Goal: Complete application form: Complete application form

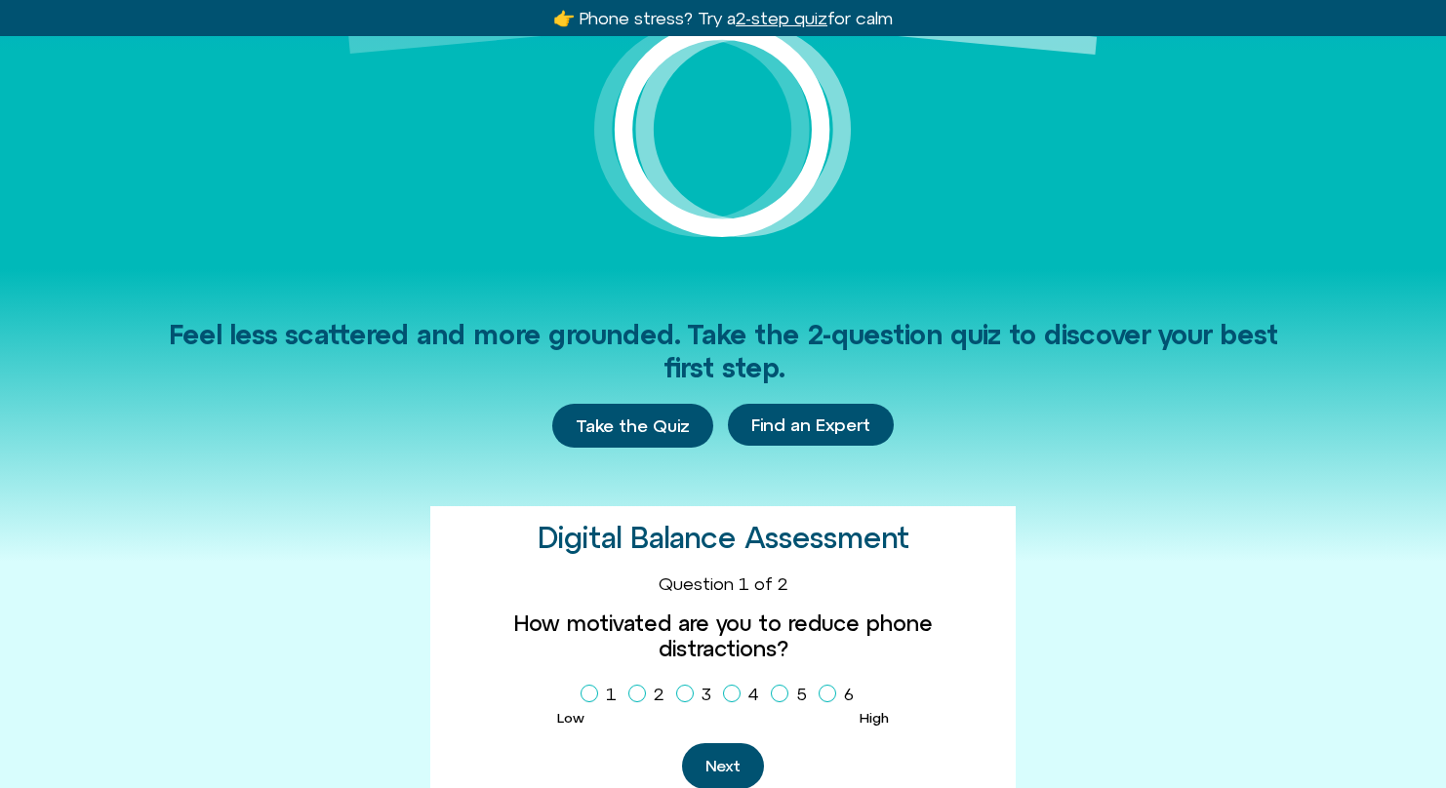
scroll to position [330, 0]
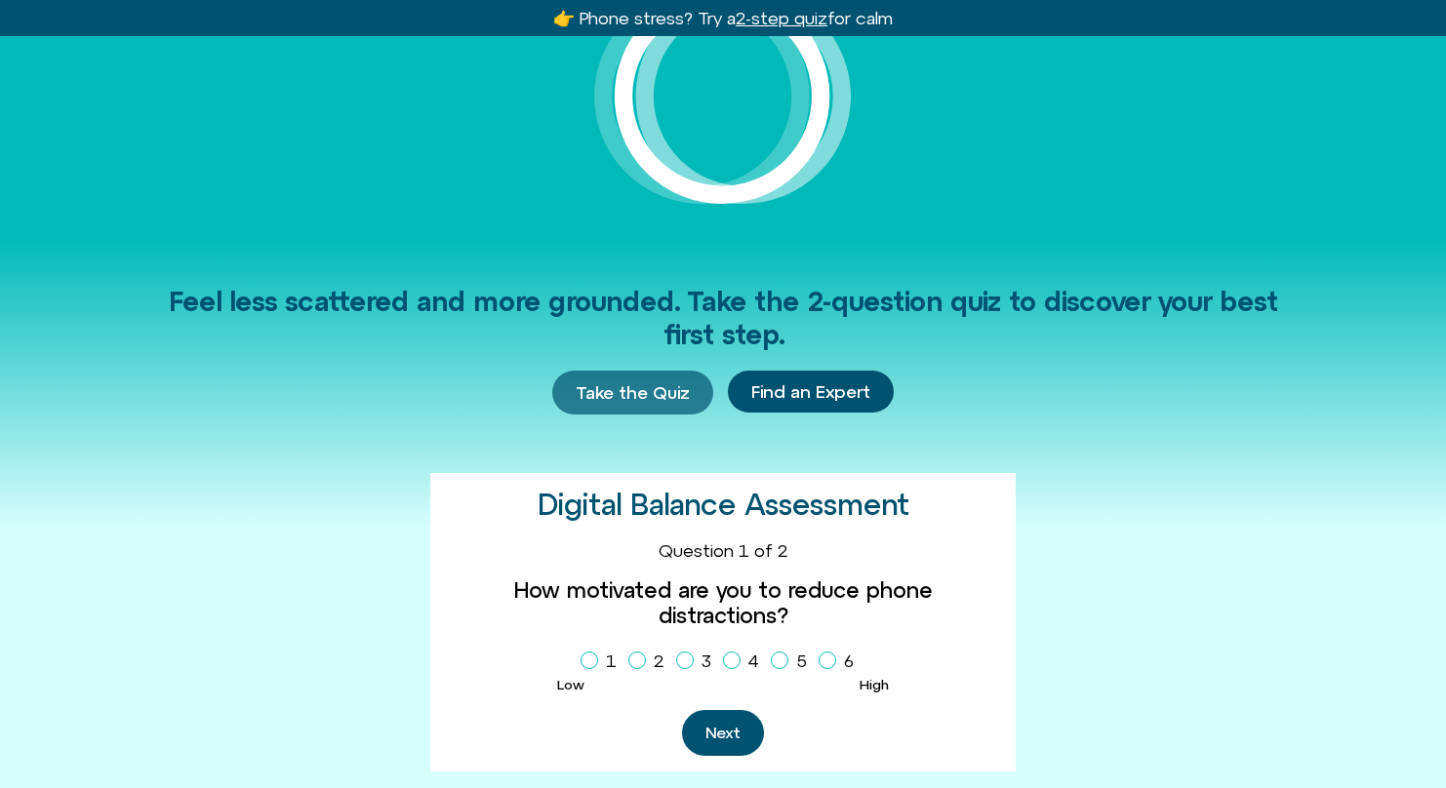
click at [639, 395] on span "Take the Quiz" at bounding box center [633, 392] width 114 height 21
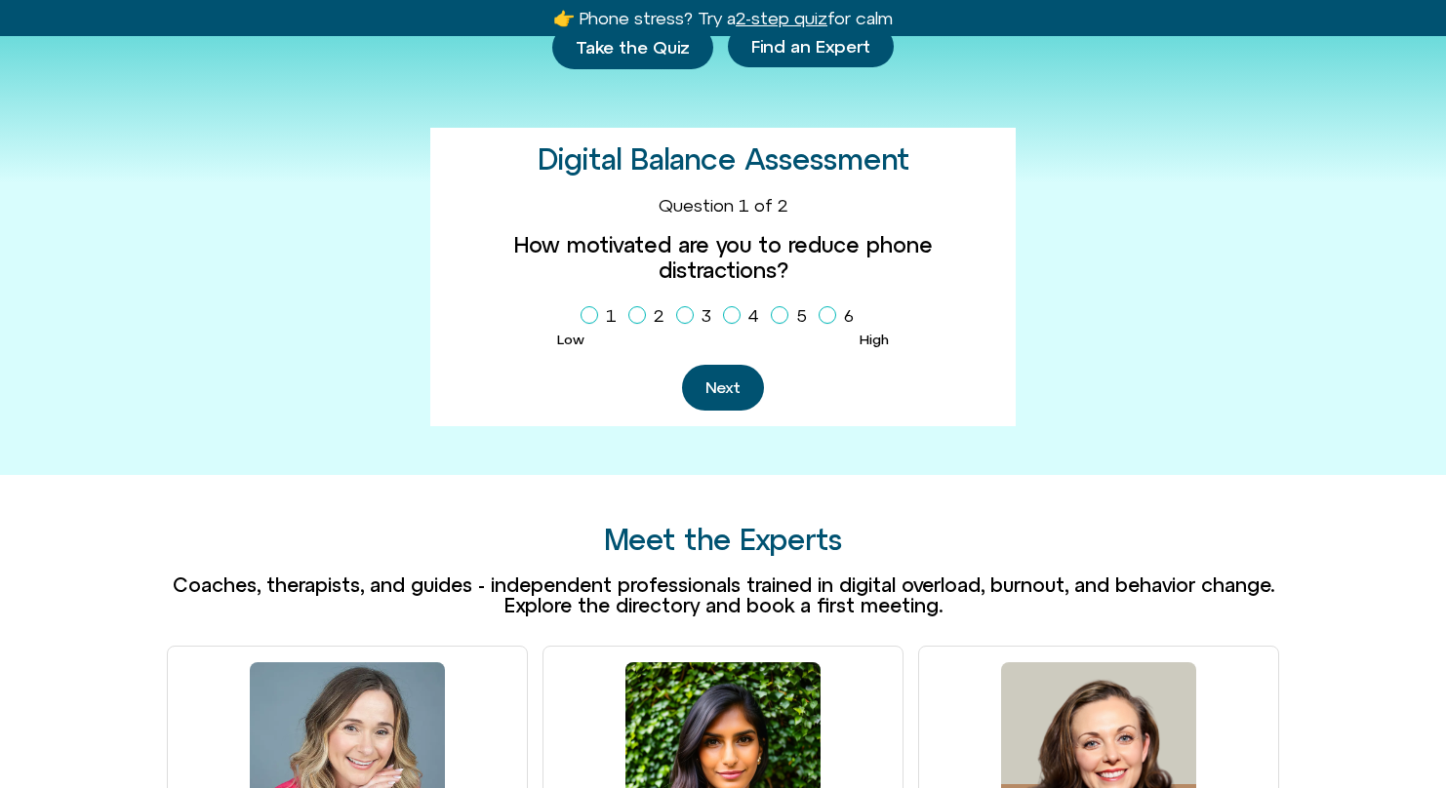
scroll to position [764, 0]
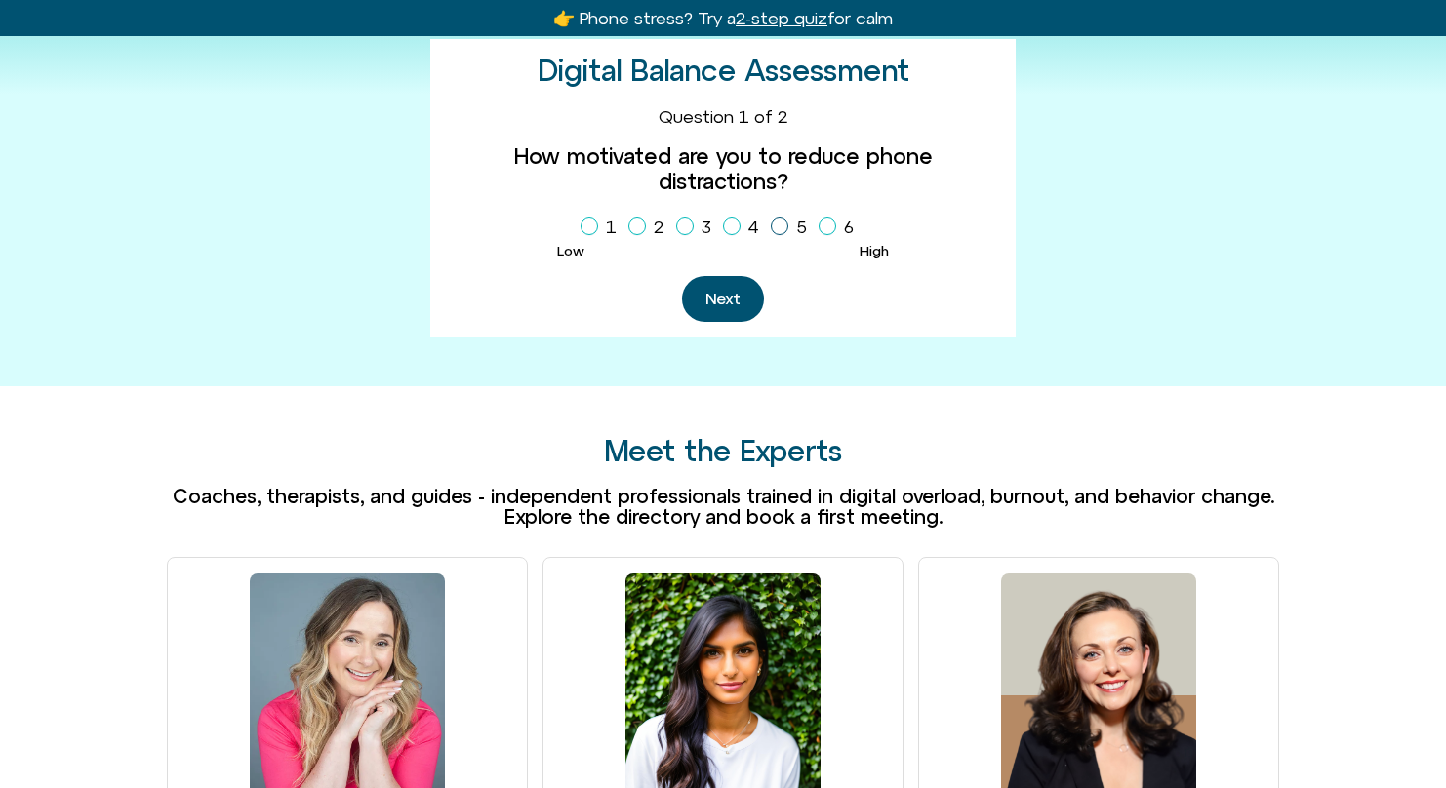
click at [780, 221] on icon "Homepage Sign Up" at bounding box center [780, 226] width 12 height 10
click at [725, 280] on button "Next" at bounding box center [723, 299] width 82 height 46
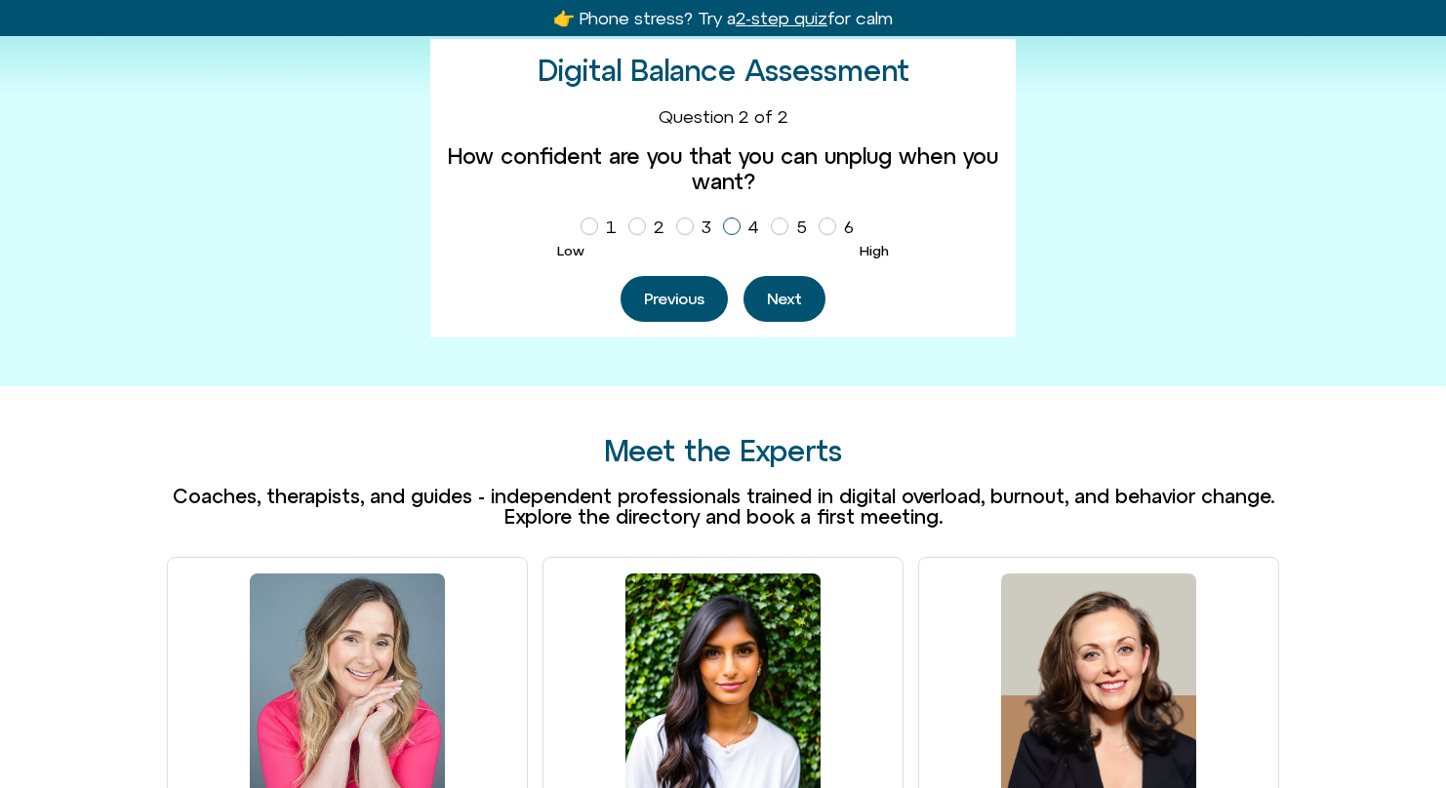
click at [734, 224] on icon "Homepage Sign Up" at bounding box center [732, 226] width 12 height 10
click at [788, 304] on button "Next" at bounding box center [784, 299] width 82 height 46
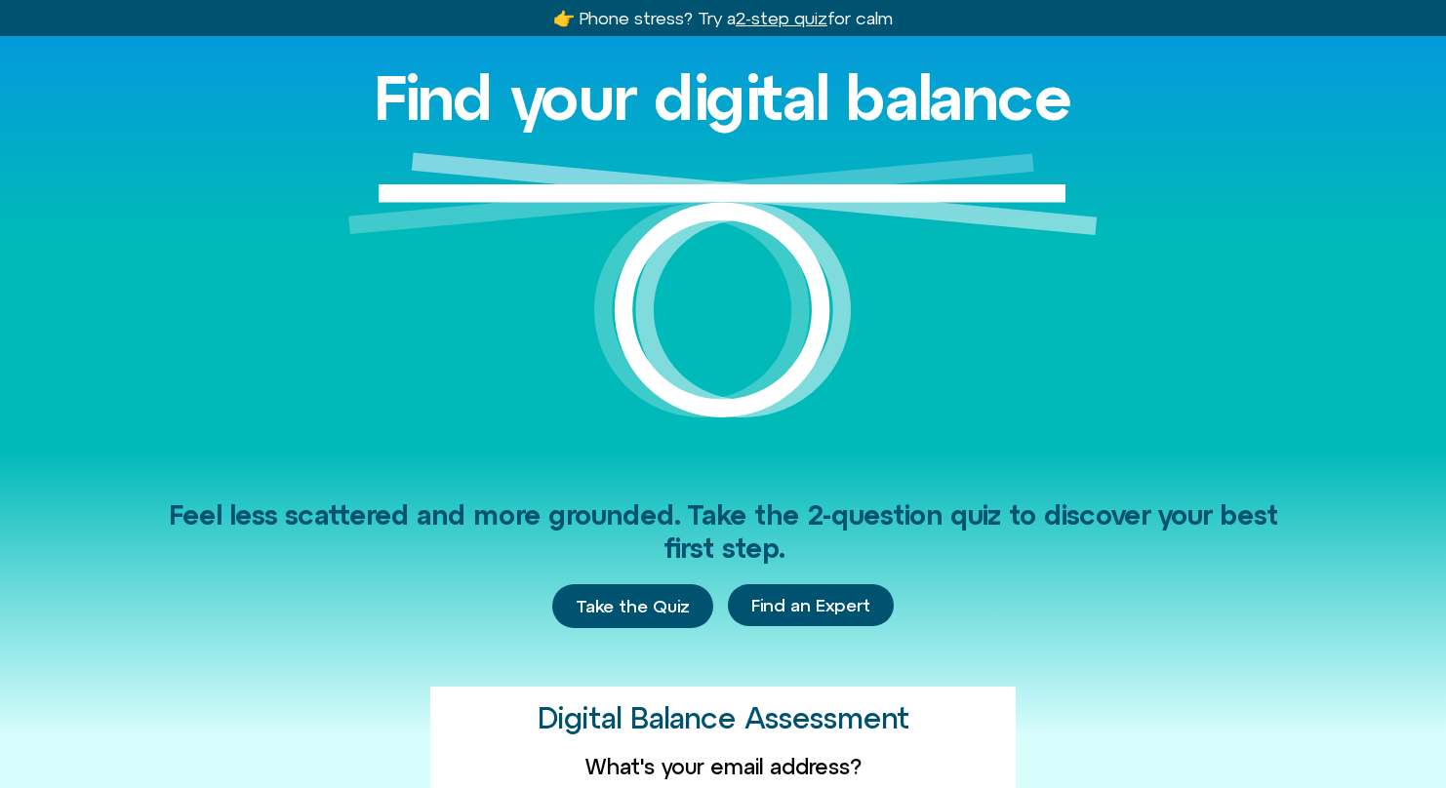
scroll to position [0, 0]
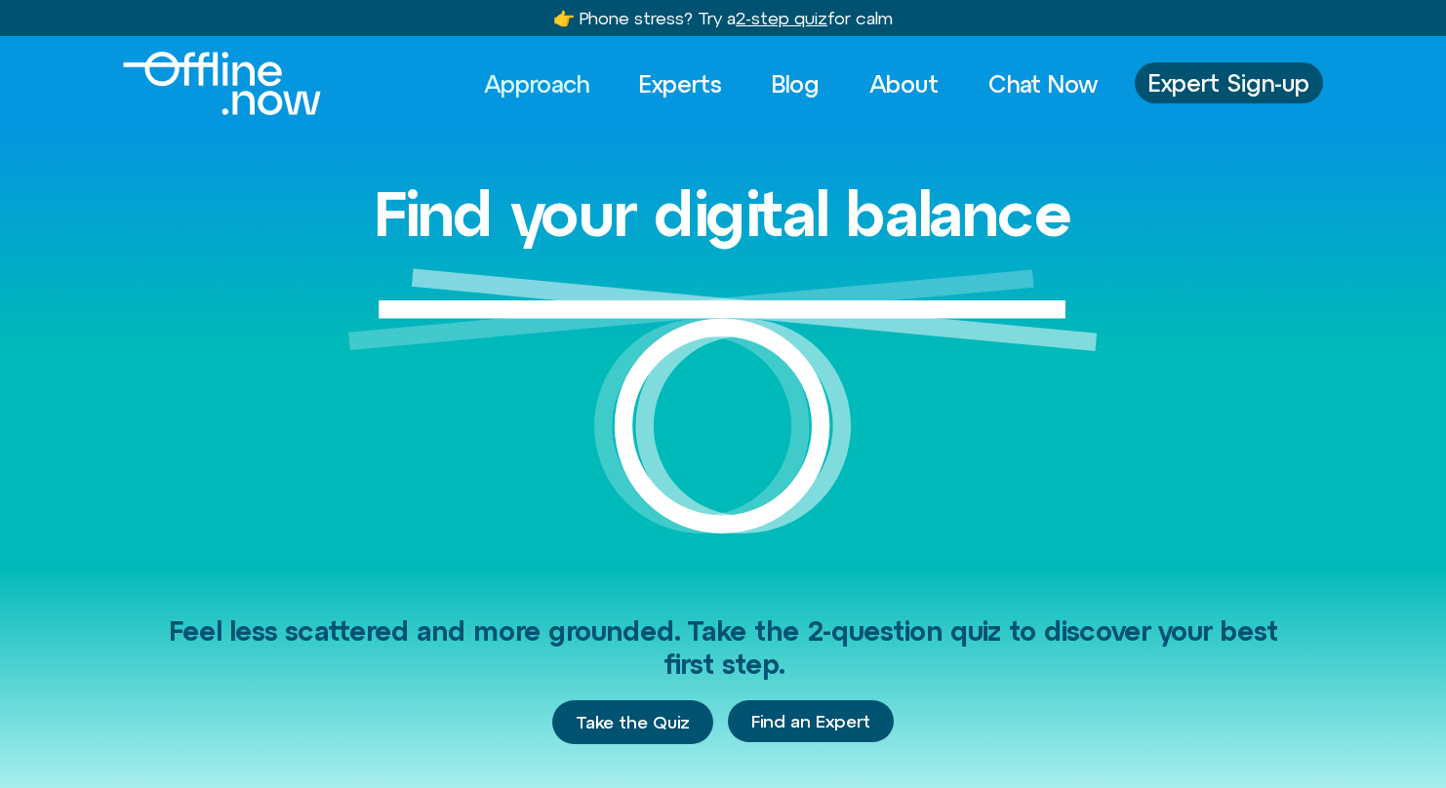
click at [549, 70] on link "Approach" at bounding box center [536, 83] width 140 height 43
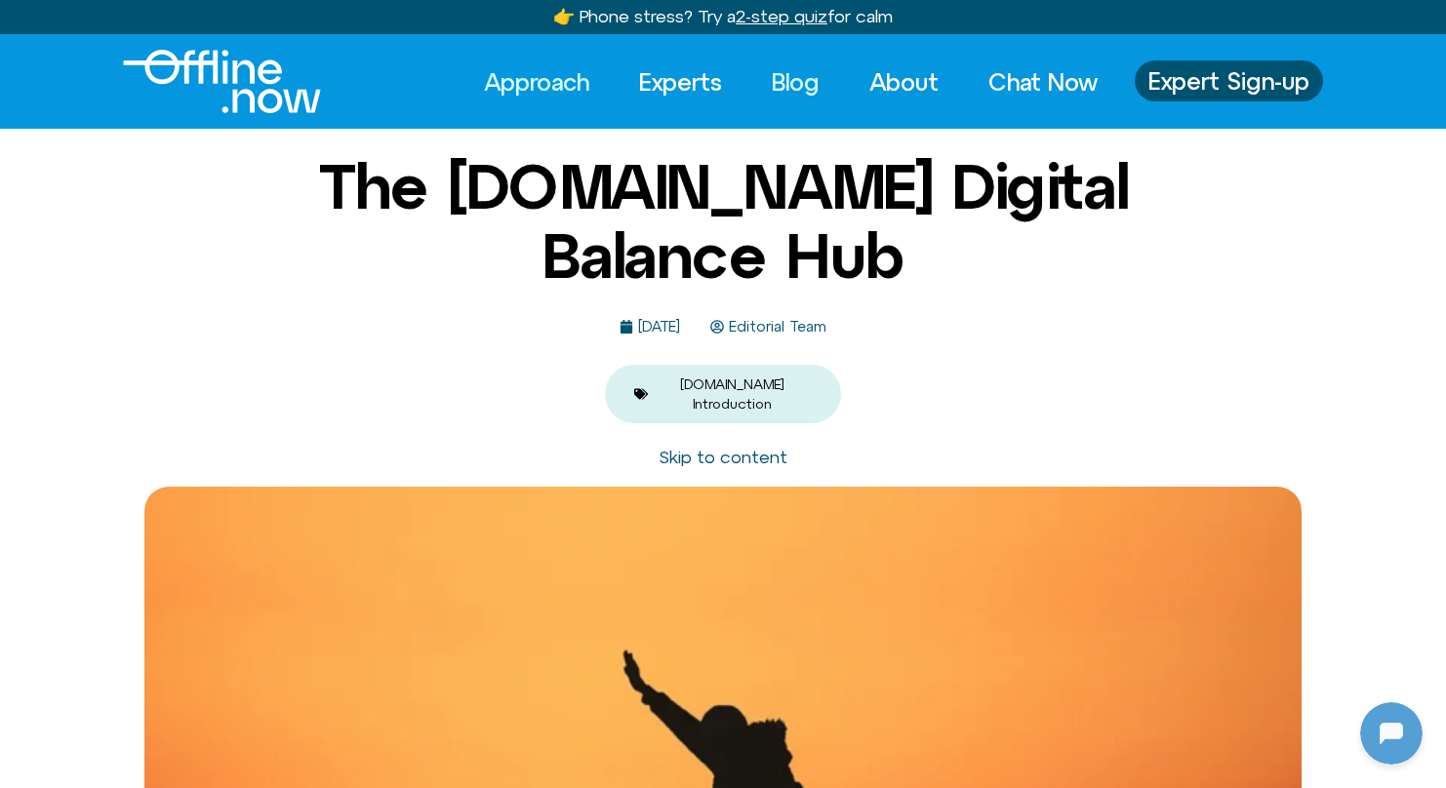
scroll to position [4, 0]
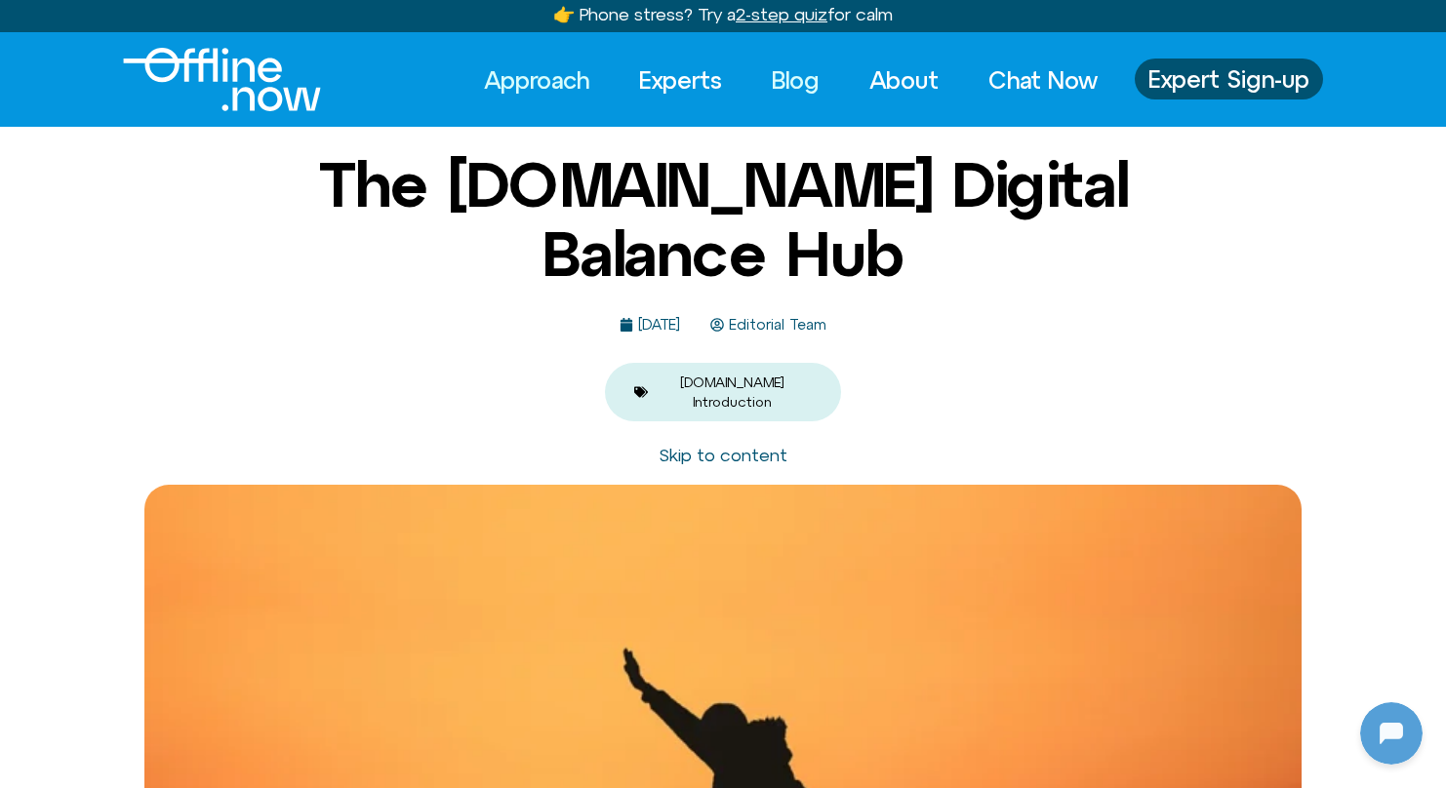
click at [801, 86] on link "Blog" at bounding box center [795, 80] width 83 height 43
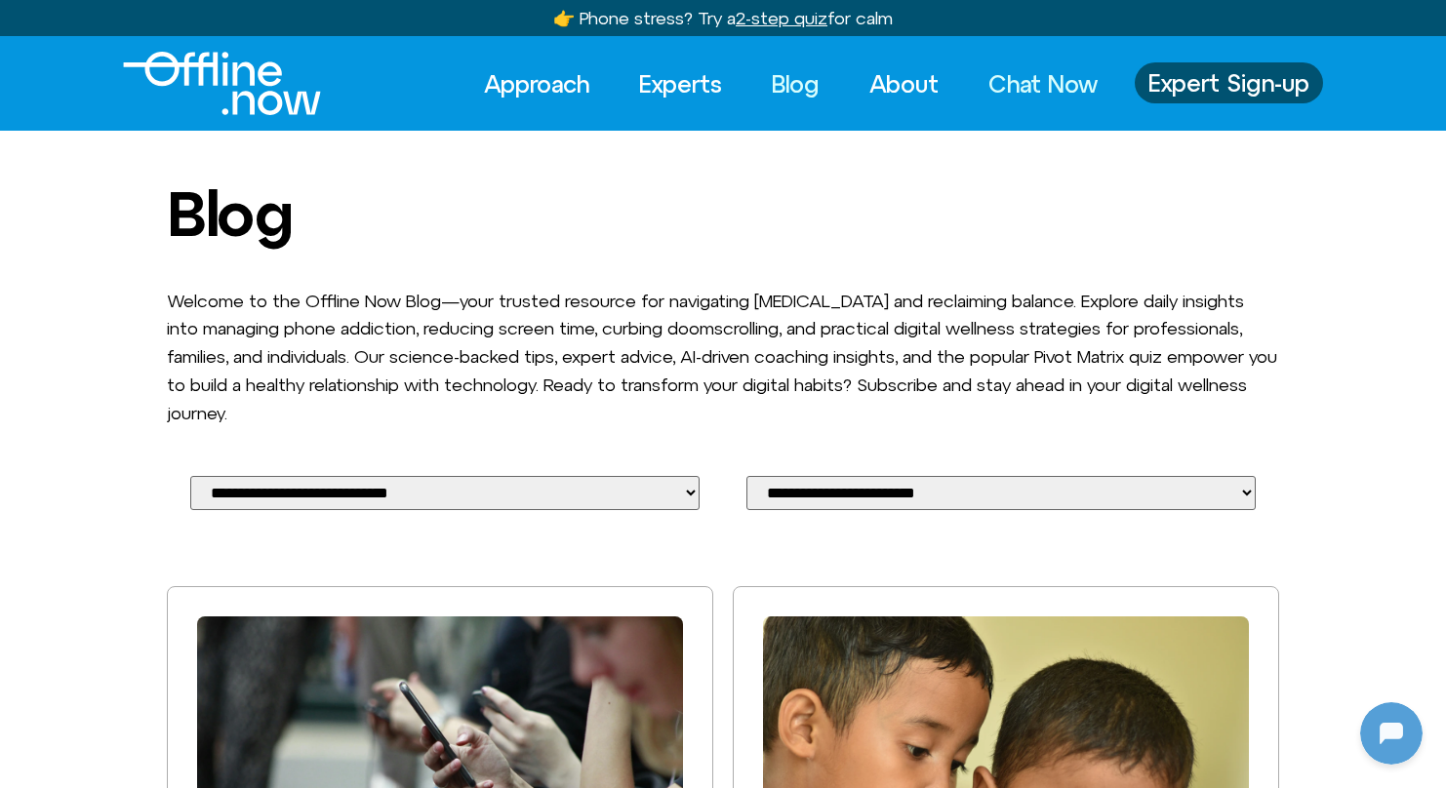
click at [1032, 88] on link "Chat Now" at bounding box center [1043, 83] width 144 height 43
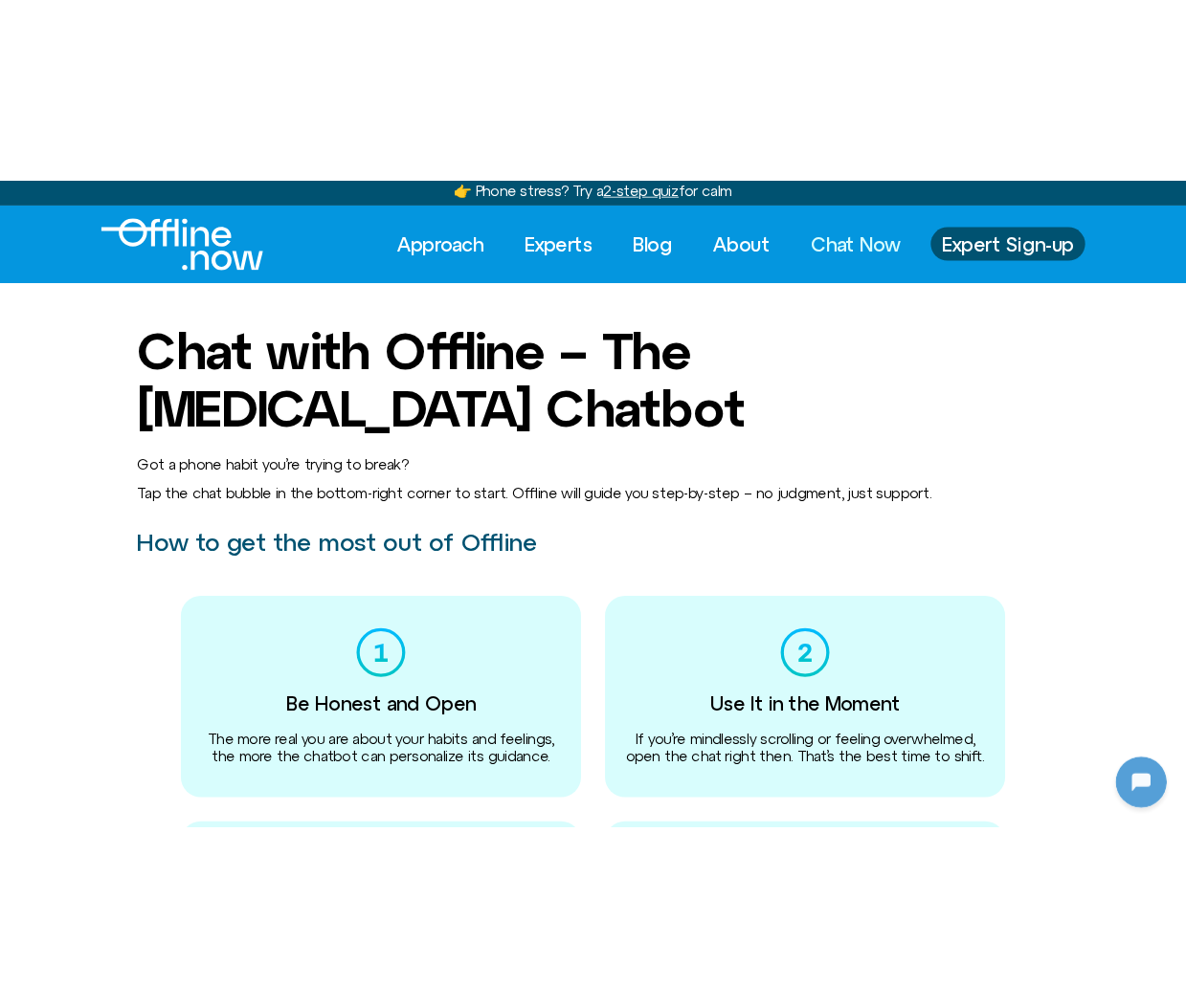
scroll to position [8, 0]
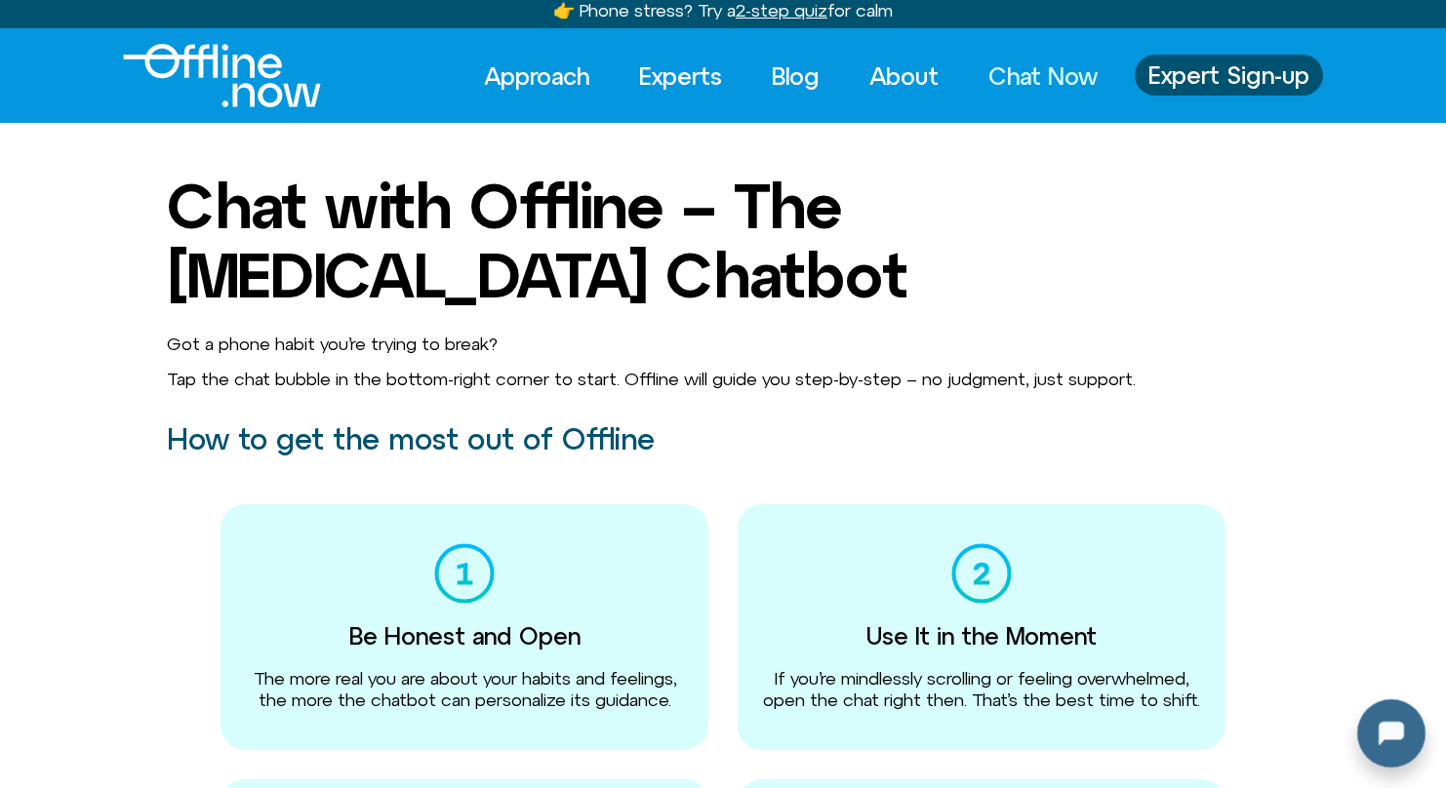
click at [1376, 742] on div at bounding box center [1387, 729] width 62 height 62
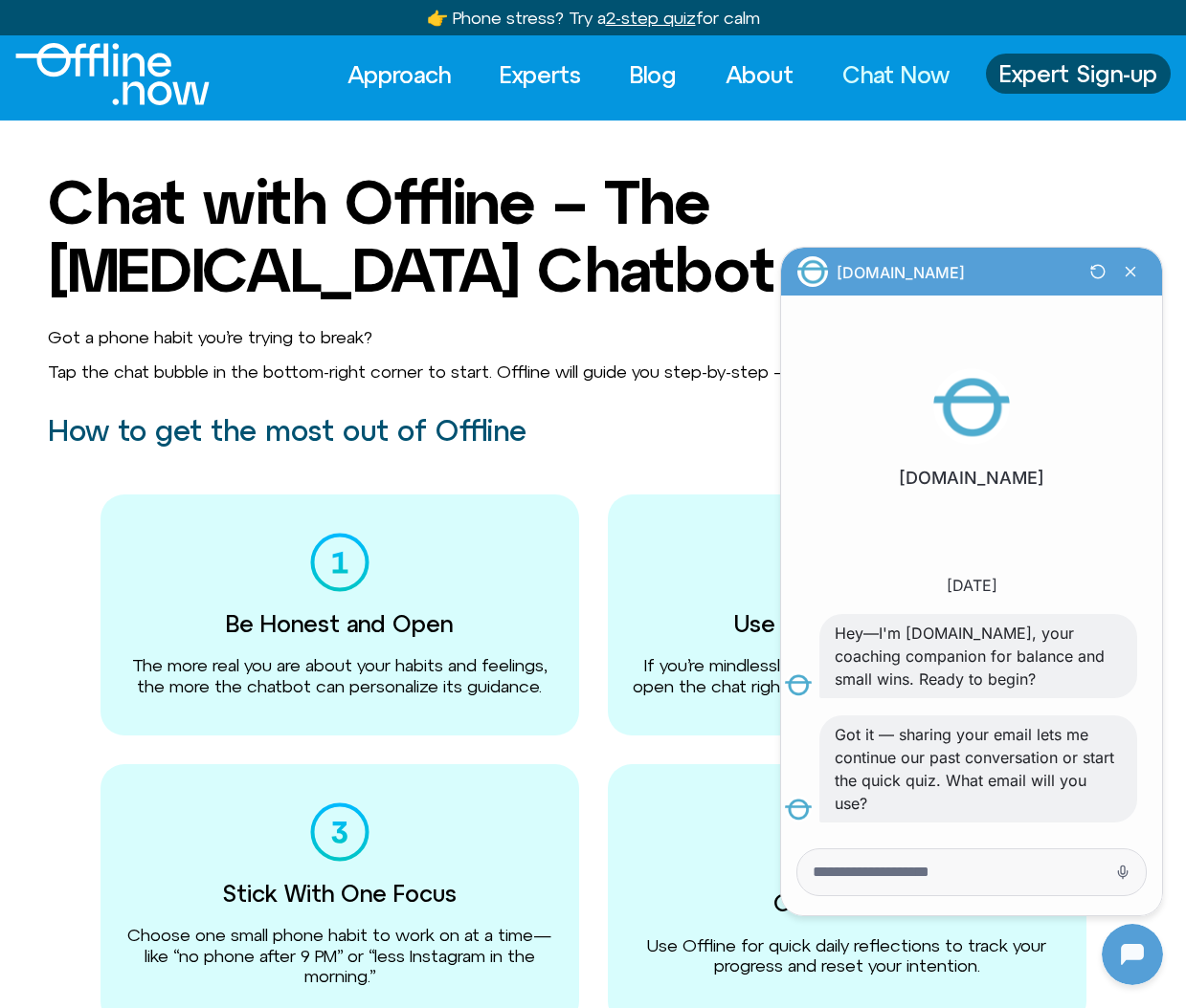
click at [622, 15] on u "2-step quiz" at bounding box center [651, 18] width 90 height 20
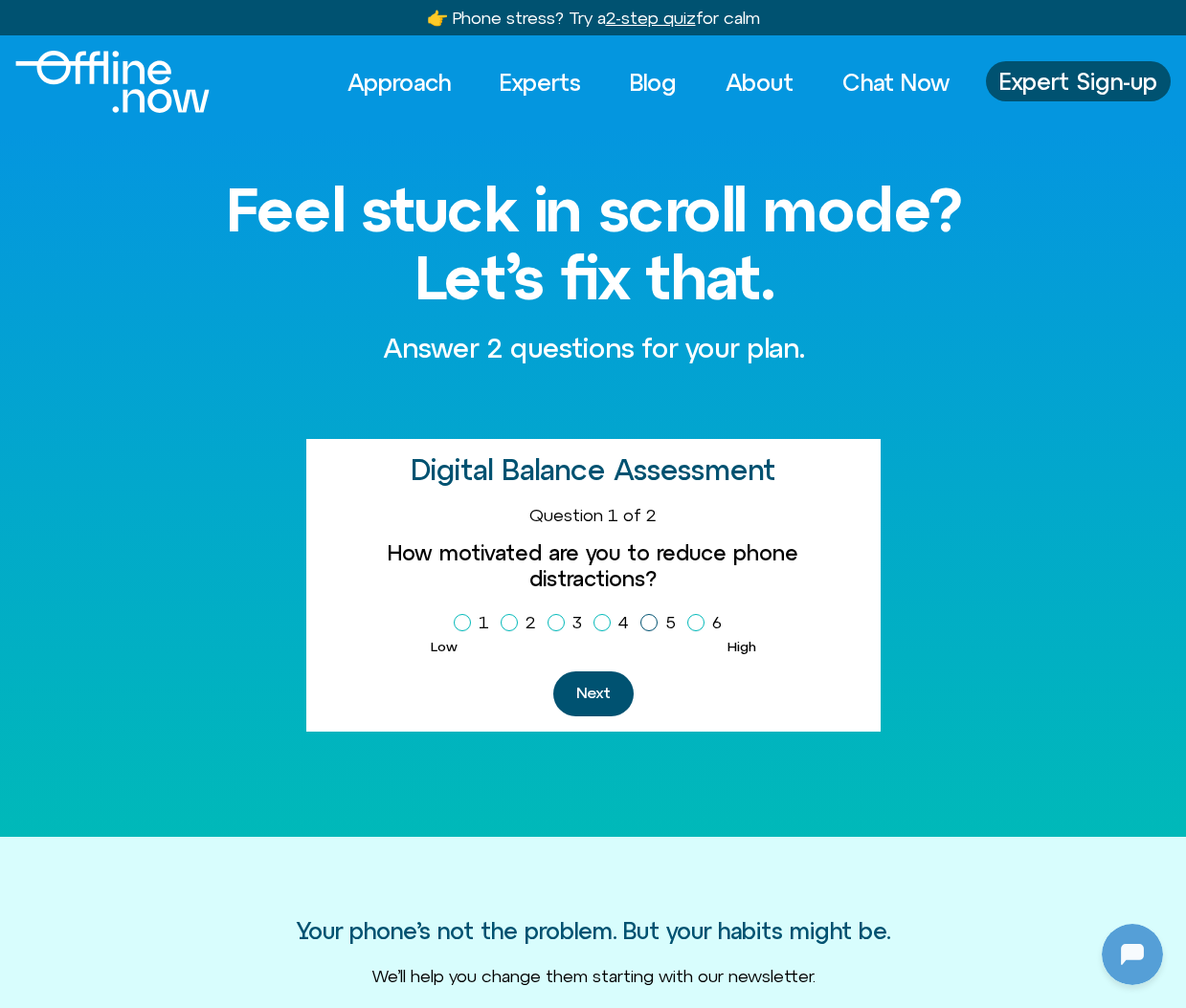
click at [647, 618] on icon "Homepage Sign Up" at bounding box center [649, 623] width 12 height 10
click at [604, 674] on button "Next" at bounding box center [593, 694] width 80 height 45
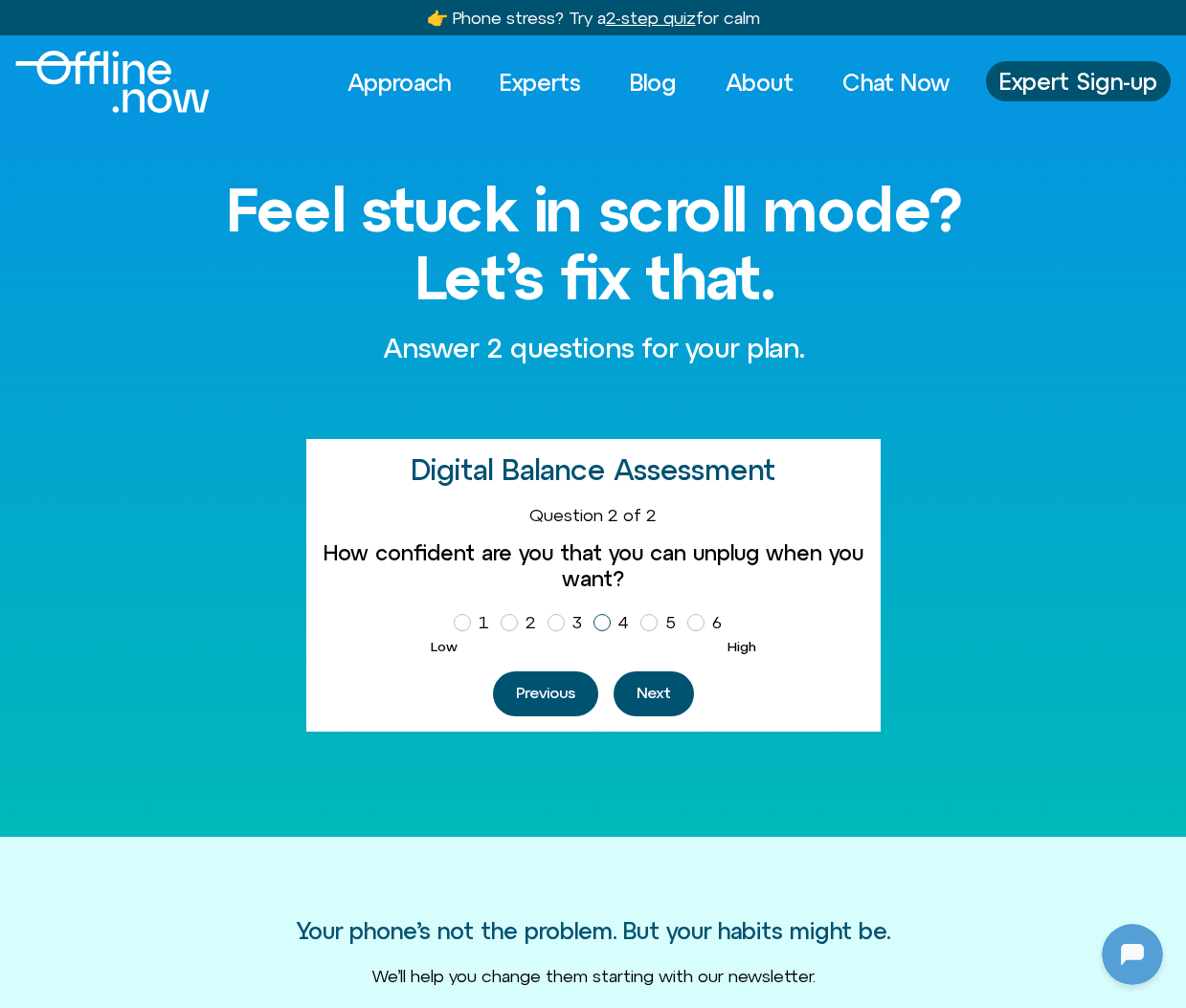
click at [609, 621] on label "4" at bounding box center [615, 622] width 43 height 32
click at [646, 694] on button "Next" at bounding box center [653, 694] width 80 height 45
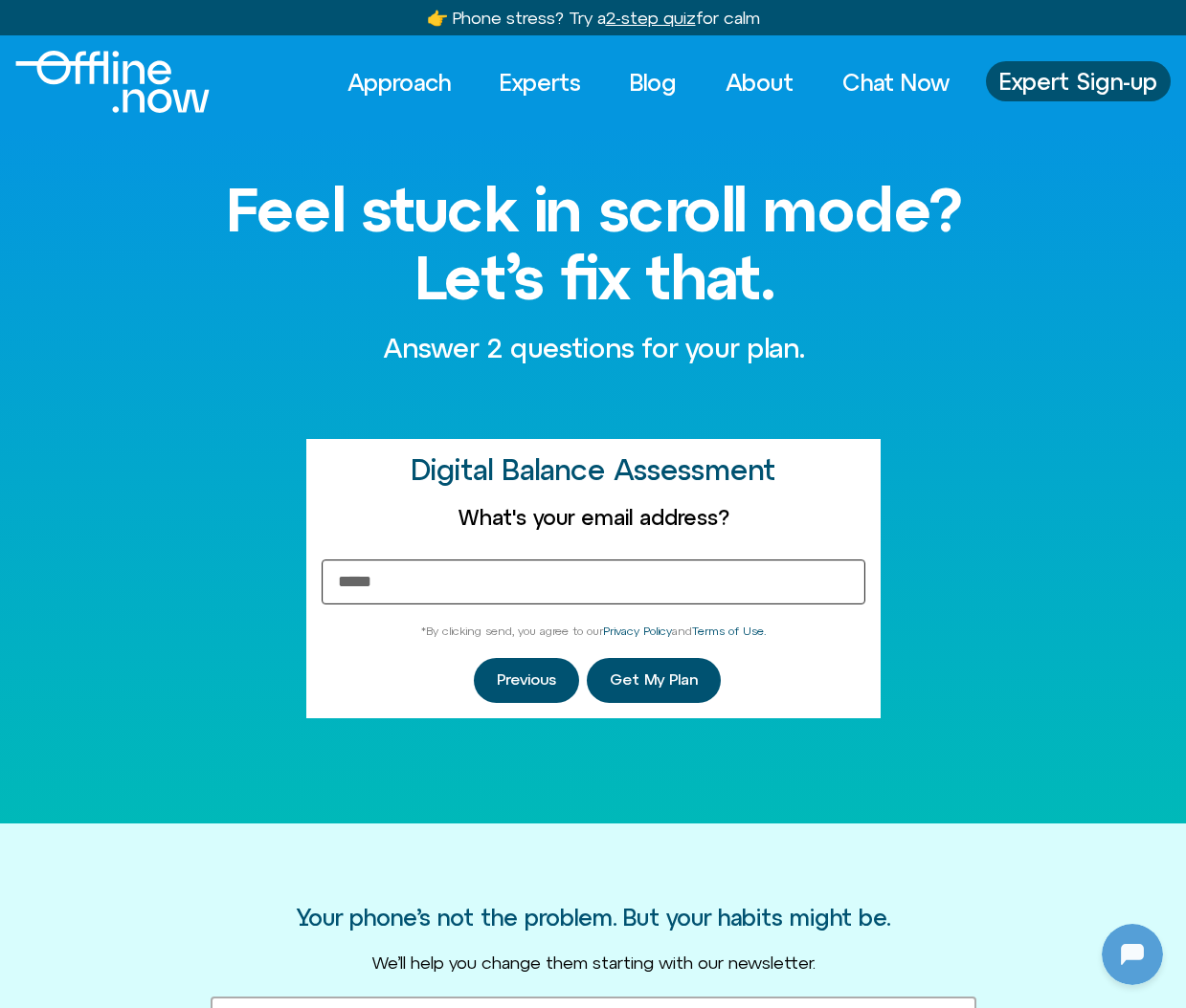
click at [622, 591] on input "Email Address" at bounding box center [593, 582] width 543 height 45
type input "**********"
click at [657, 672] on span "Get My Plan" at bounding box center [653, 680] width 88 height 18
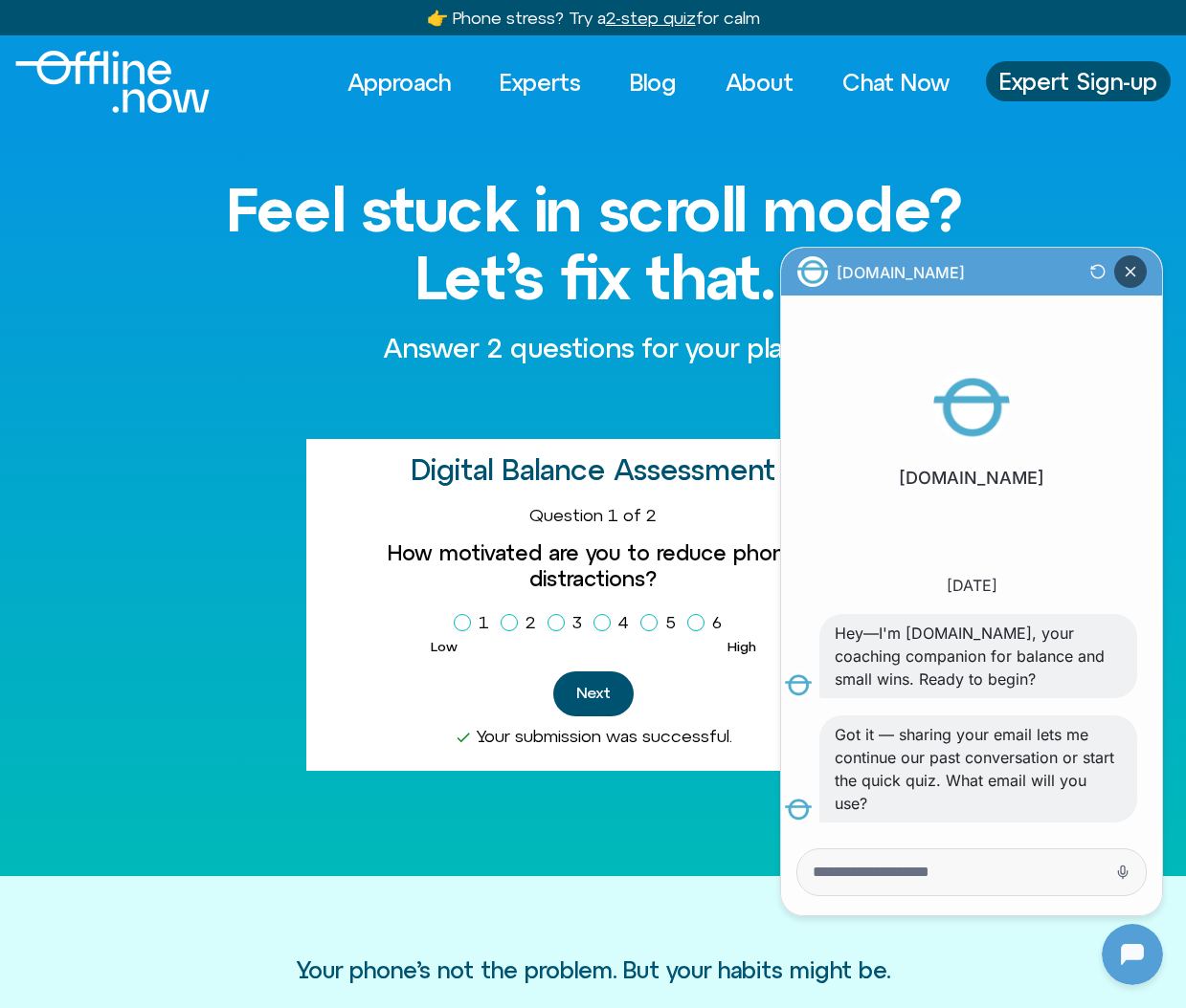
click at [1123, 277] on icon "Close Chatbot Button" at bounding box center [1130, 271] width 32 height 32
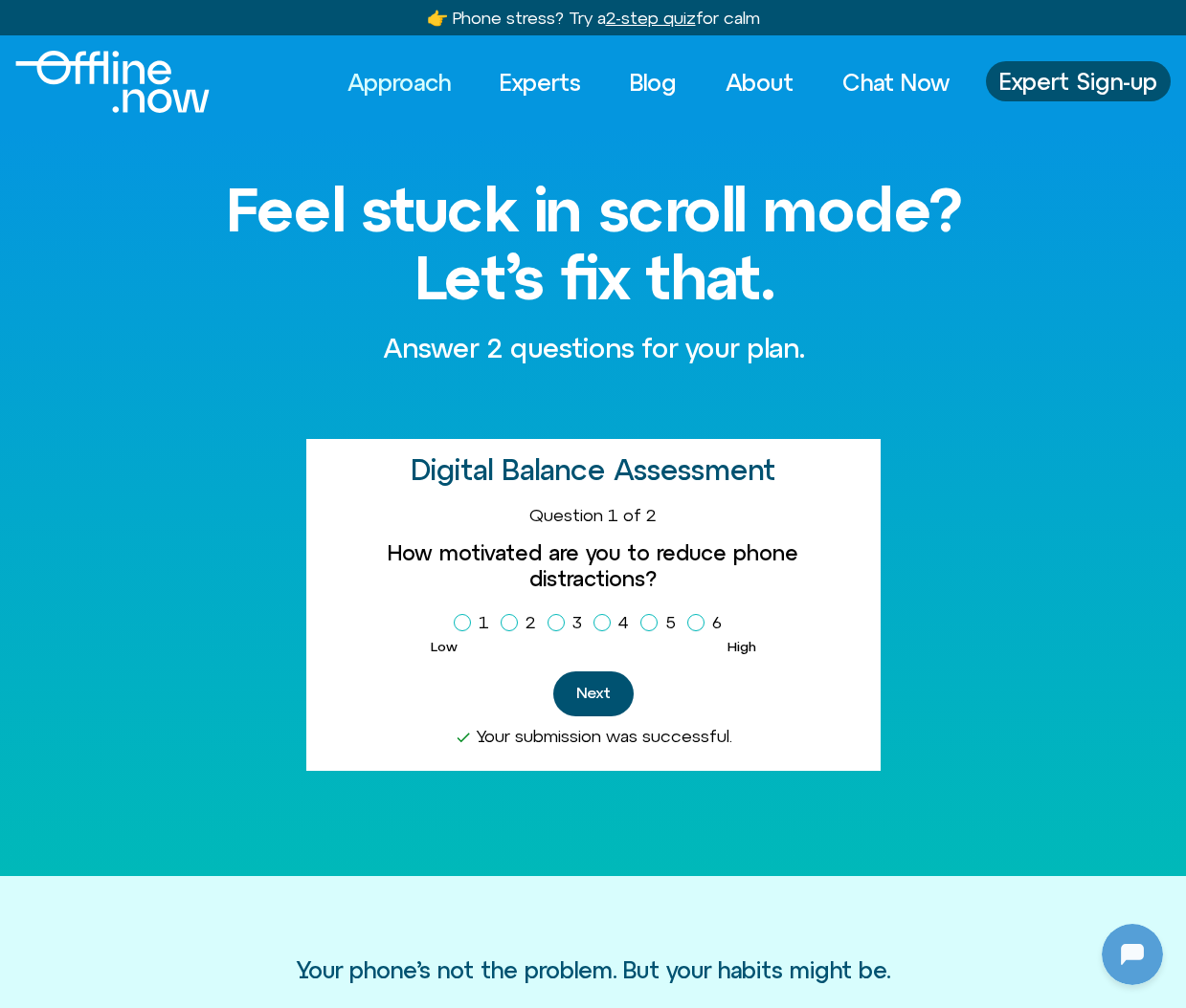
click at [434, 76] on link "Approach" at bounding box center [399, 81] width 137 height 42
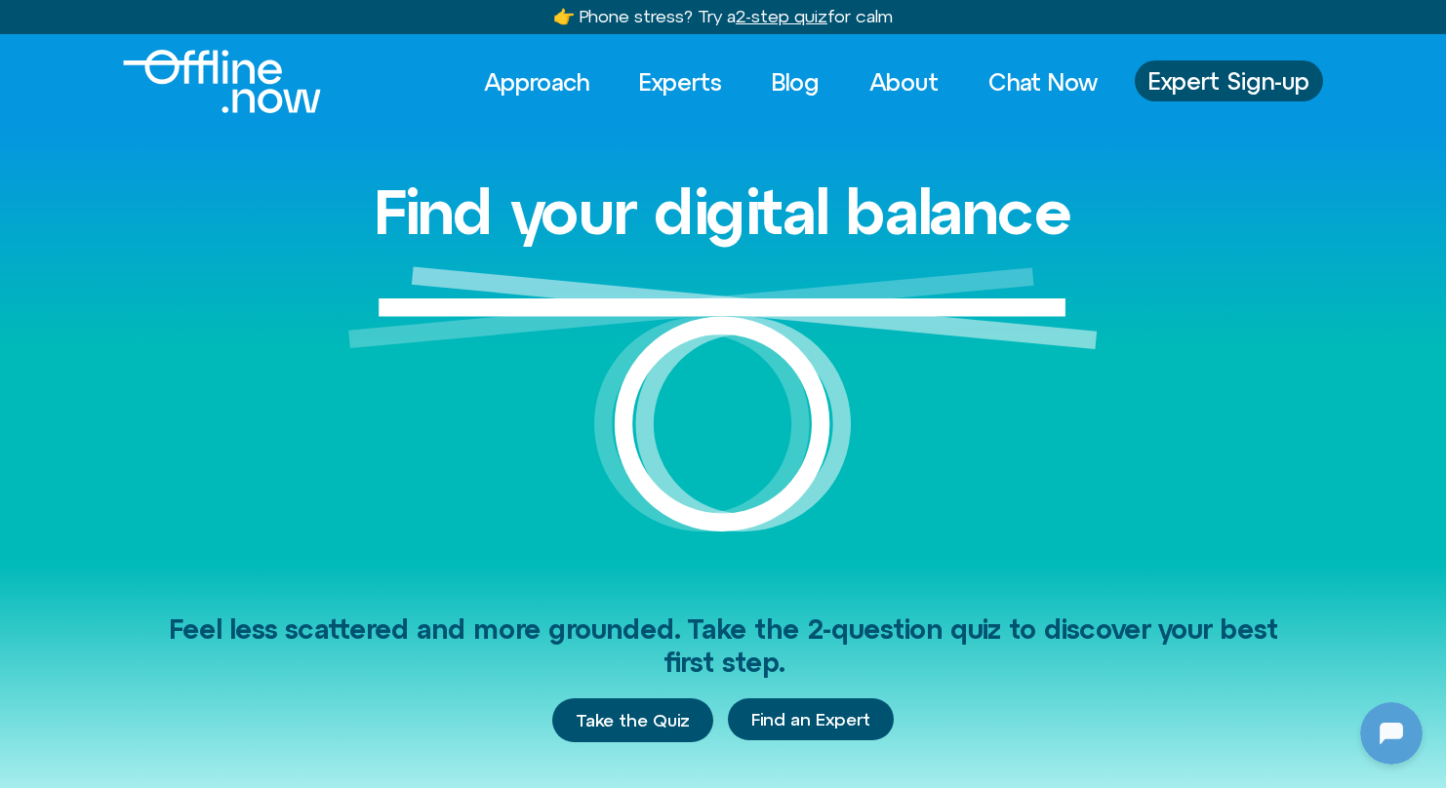
scroll to position [4, 0]
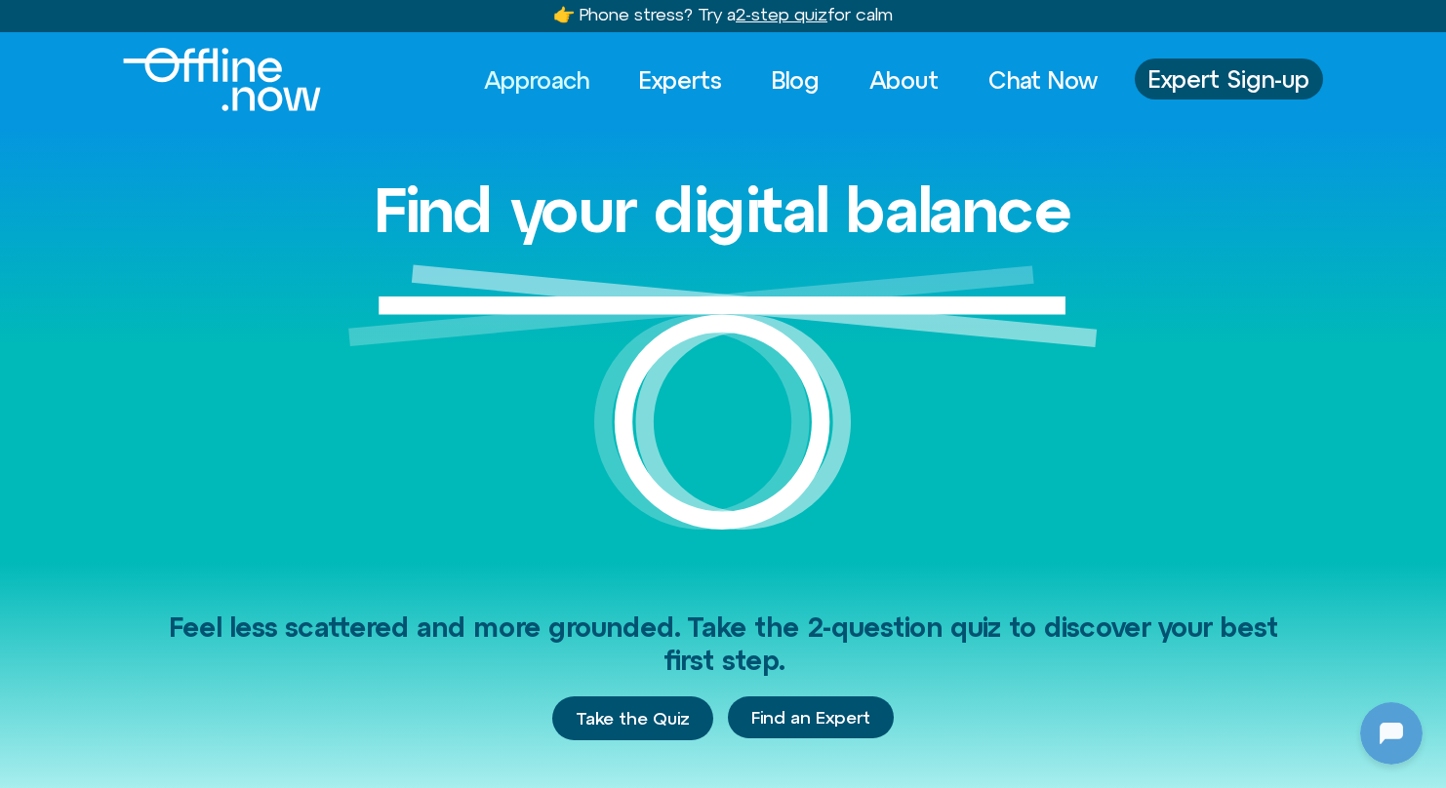
click at [530, 72] on link "Approach" at bounding box center [536, 80] width 140 height 43
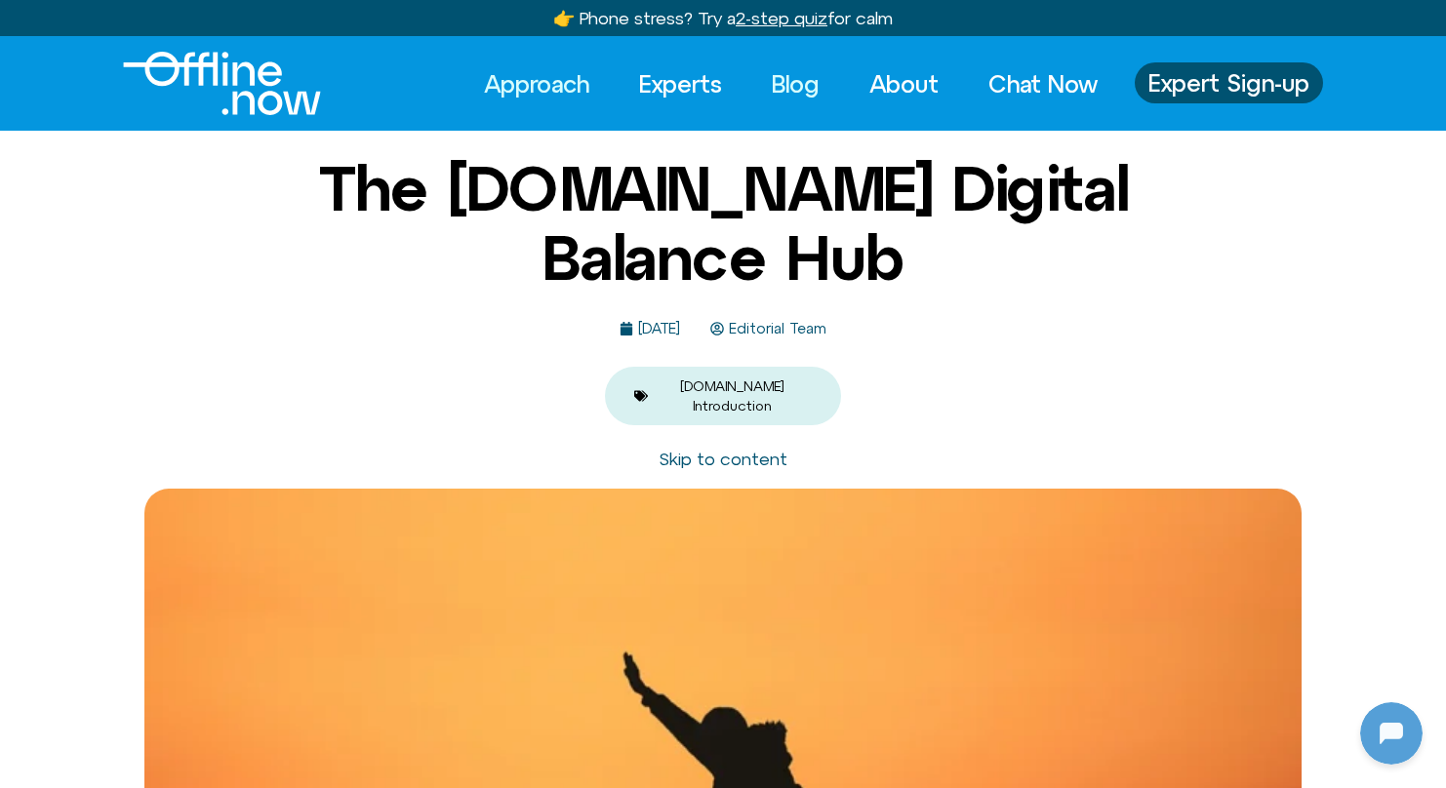
click at [801, 84] on link "Blog" at bounding box center [795, 83] width 83 height 43
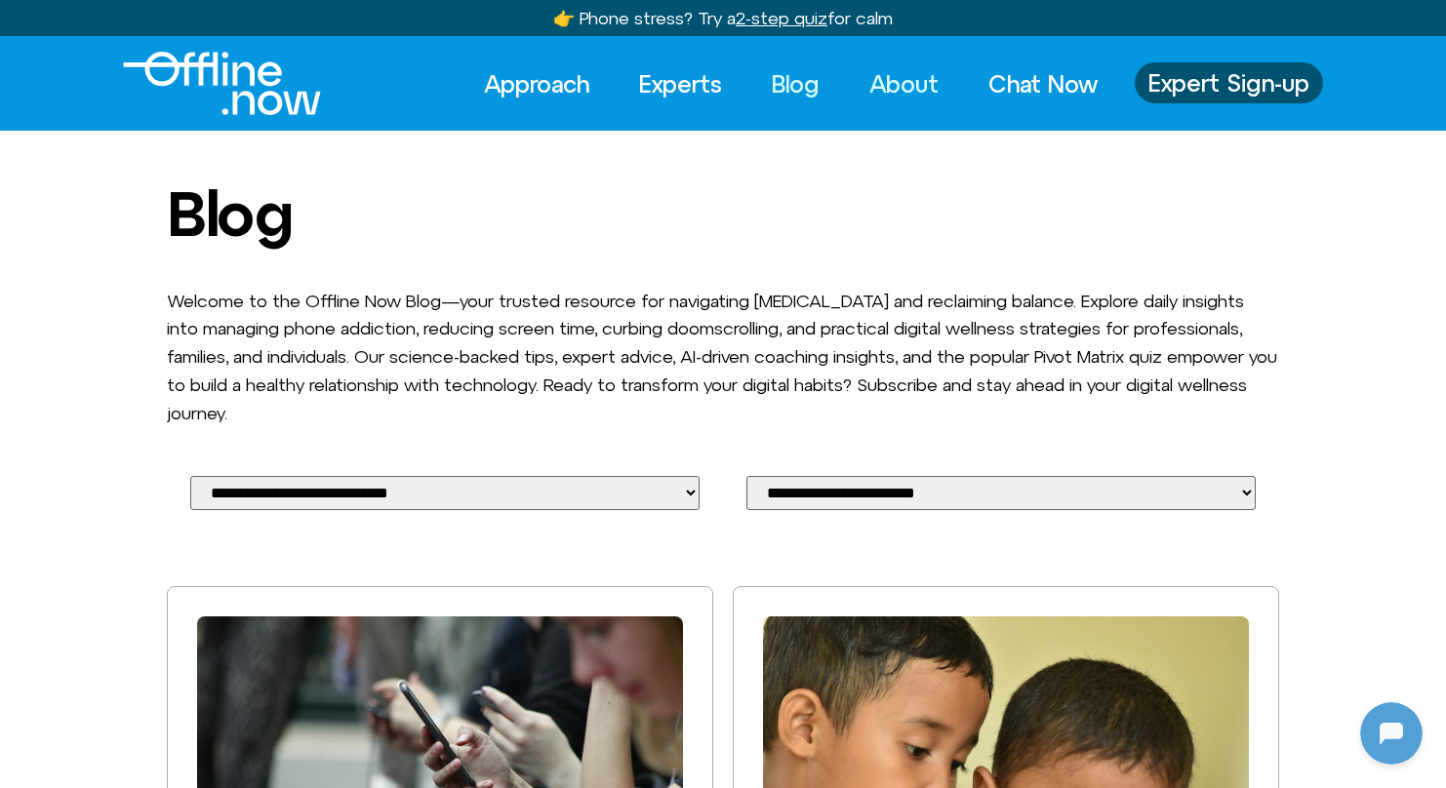
click at [901, 66] on link "About" at bounding box center [904, 83] width 104 height 43
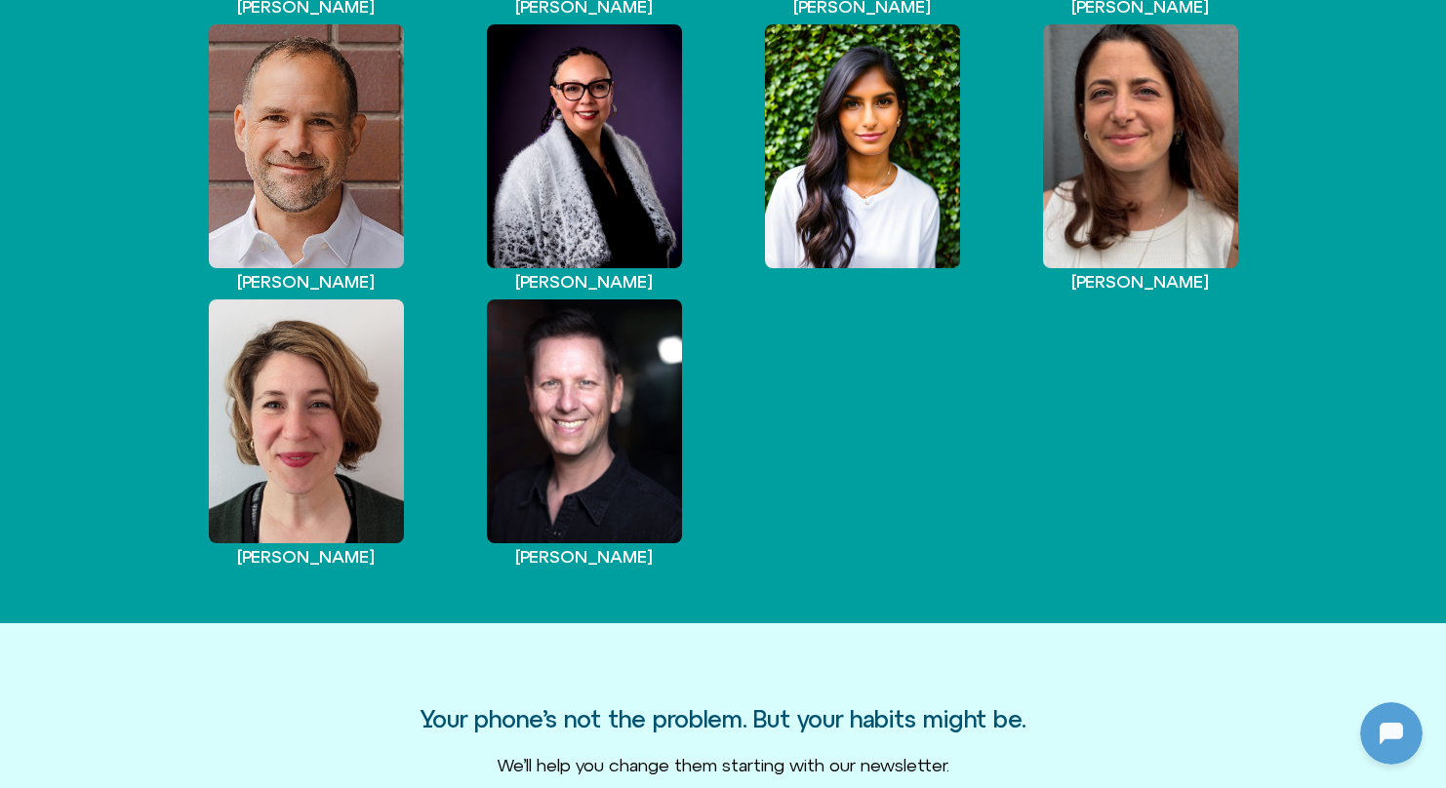
scroll to position [1979, 0]
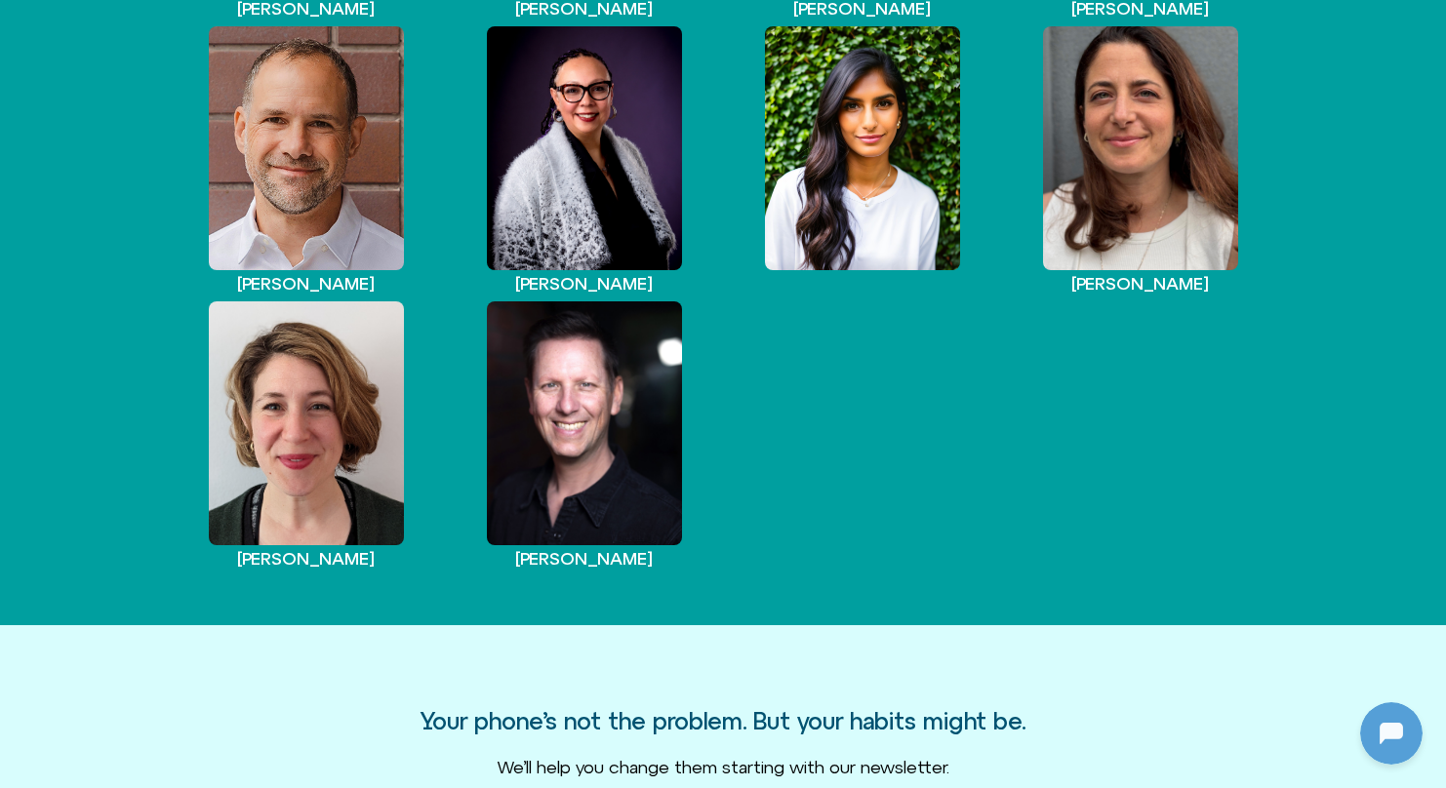
click at [656, 359] on div "View Profile" at bounding box center [584, 423] width 195 height 244
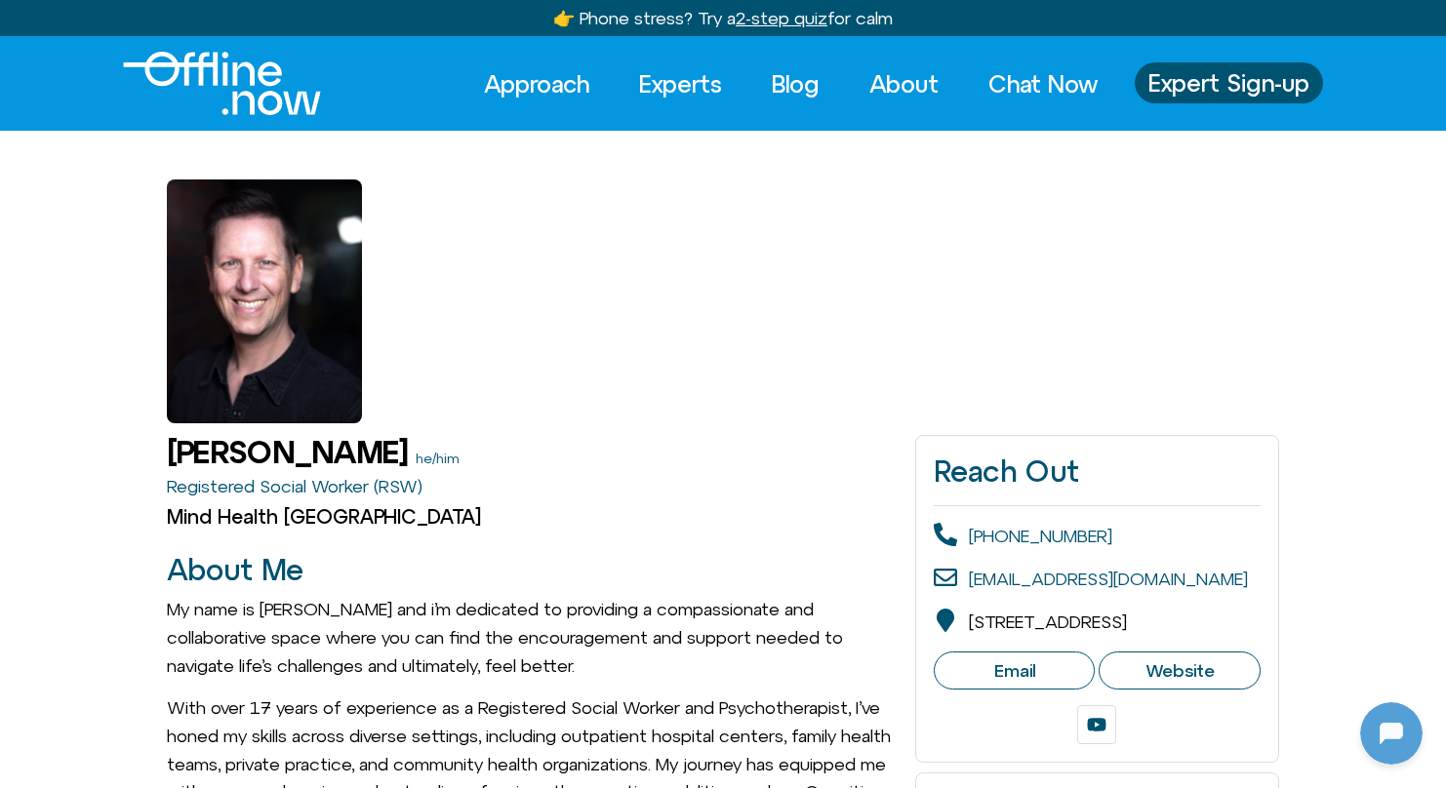
click at [279, 99] on img "Logo" at bounding box center [222, 83] width 198 height 63
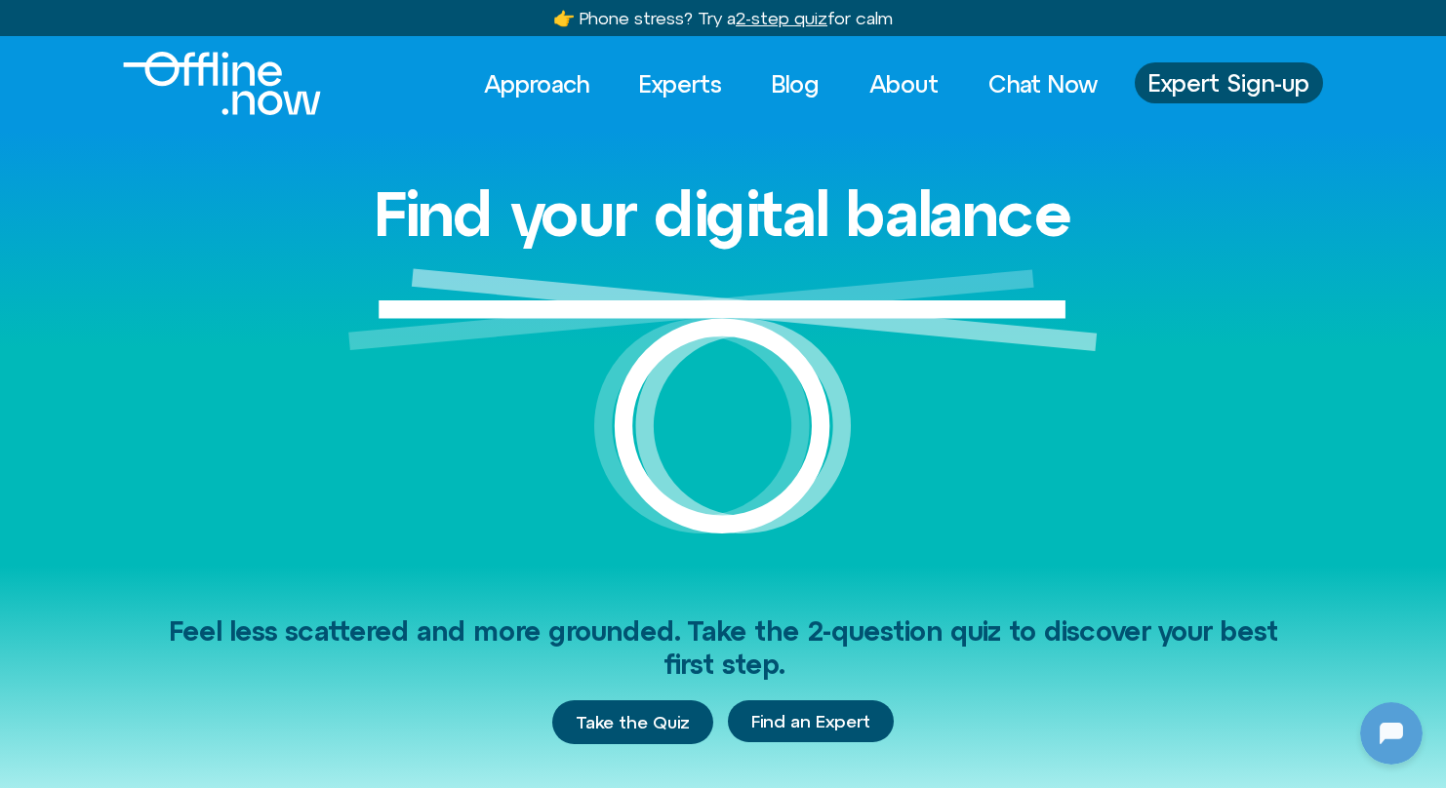
scroll to position [110, 0]
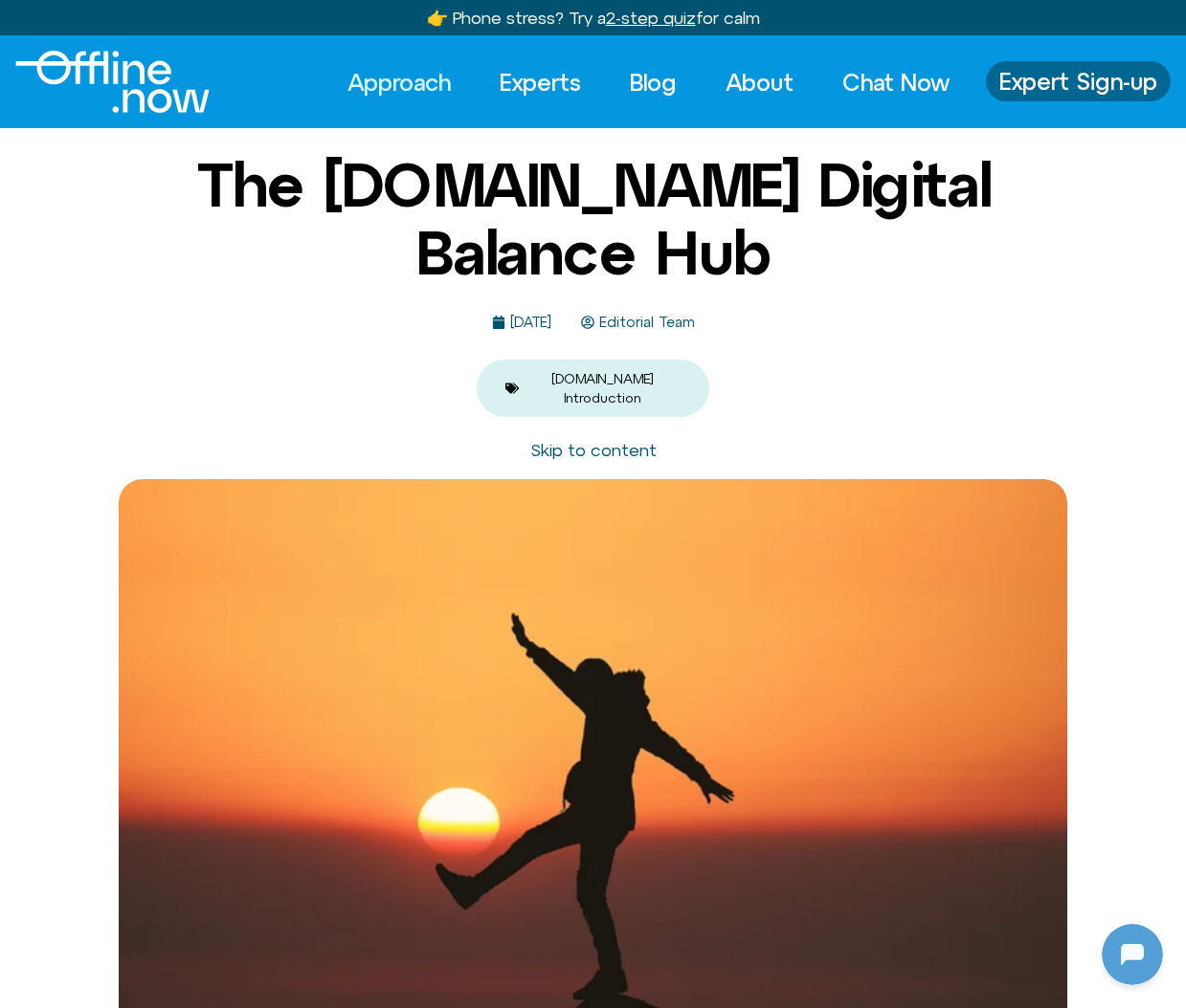
scroll to position [198, 0]
click at [161, 105] on img "Logo" at bounding box center [113, 81] width 194 height 62
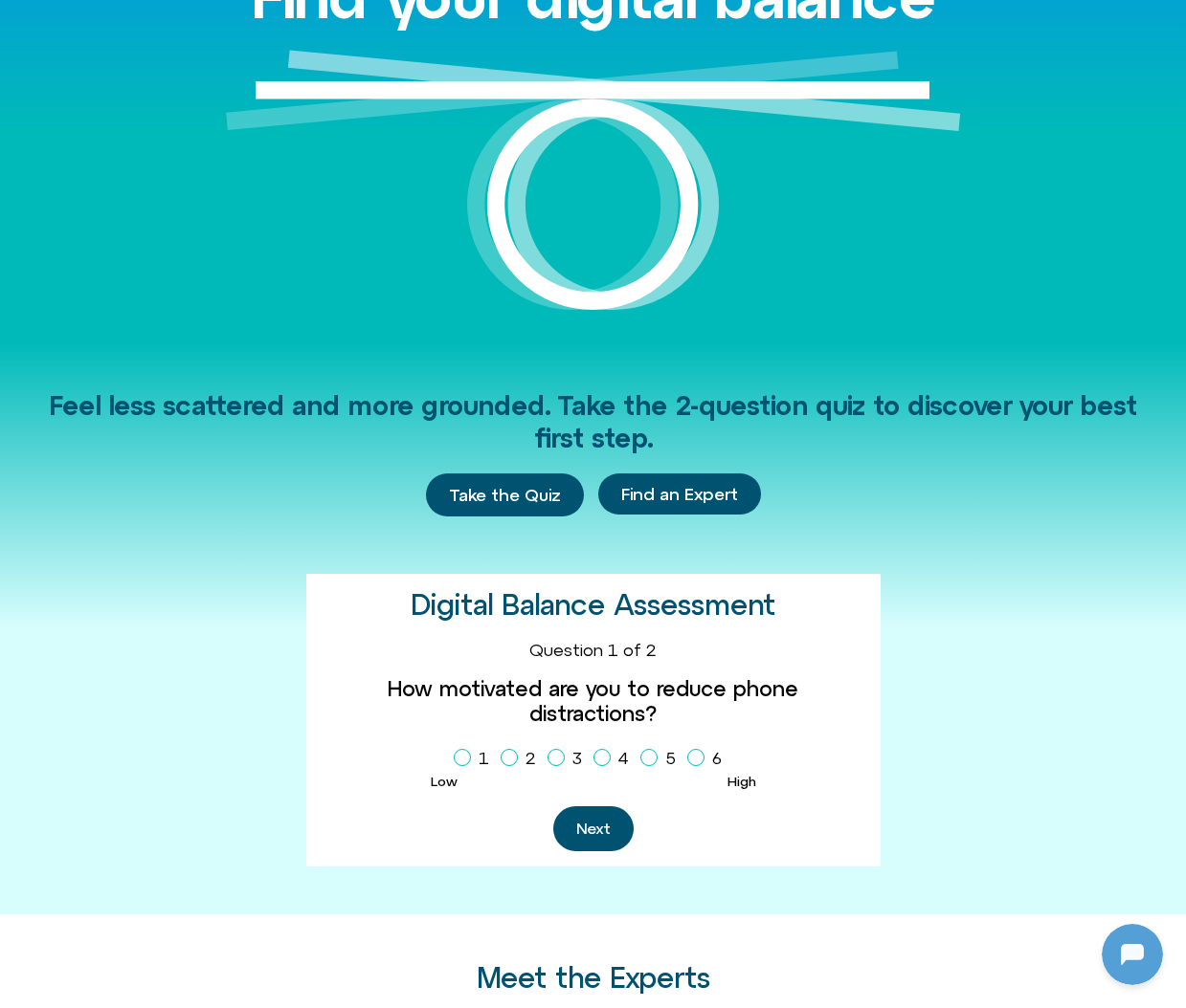
scroll to position [337, 0]
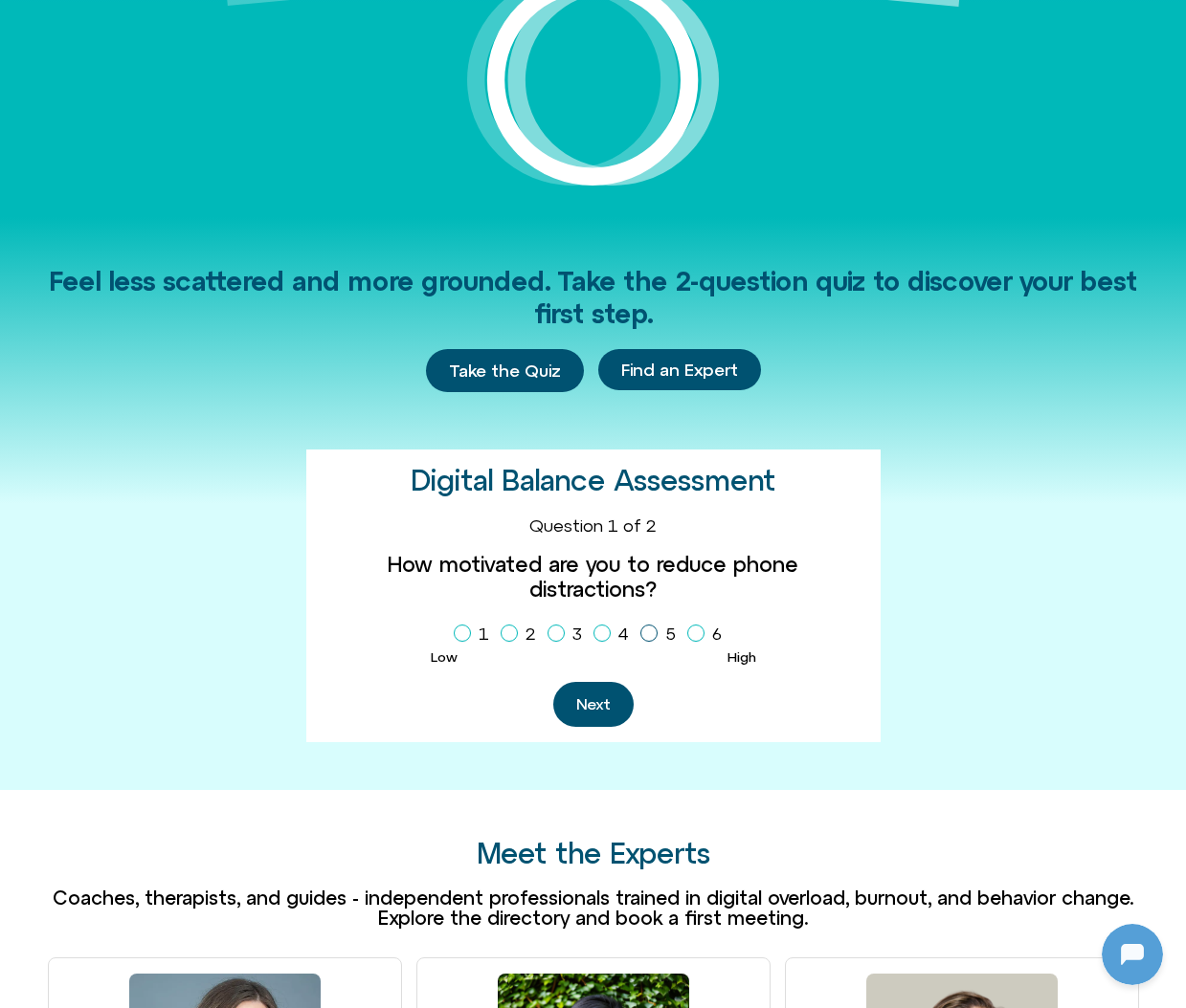
click at [644, 629] on icon "Homepage Sign Up" at bounding box center [649, 633] width 12 height 10
click at [606, 682] on button "Next" at bounding box center [593, 705] width 80 height 45
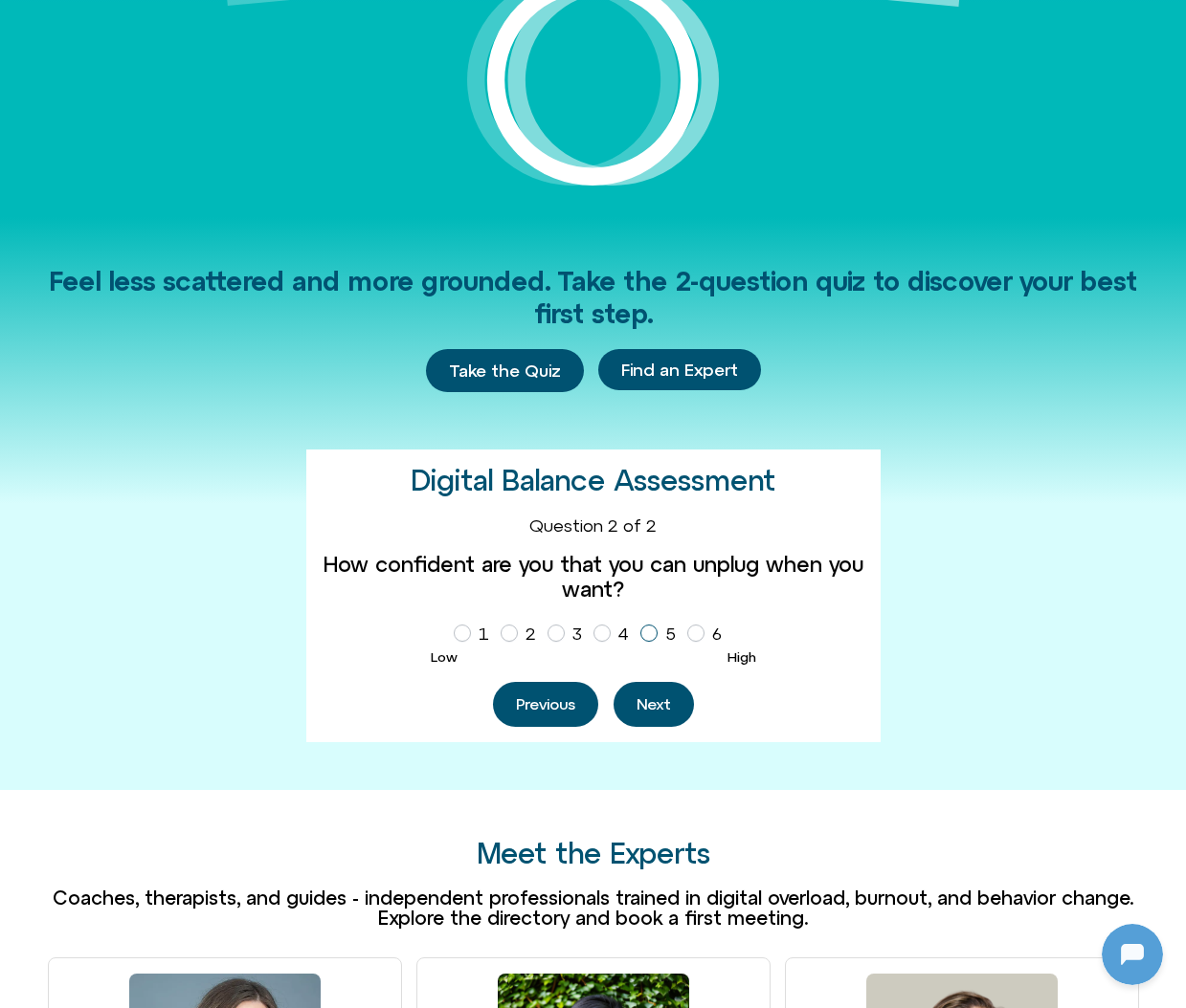
click at [644, 631] on icon "Homepage Sign Up" at bounding box center [649, 633] width 12 height 10
click at [651, 698] on button "Next" at bounding box center [653, 705] width 80 height 45
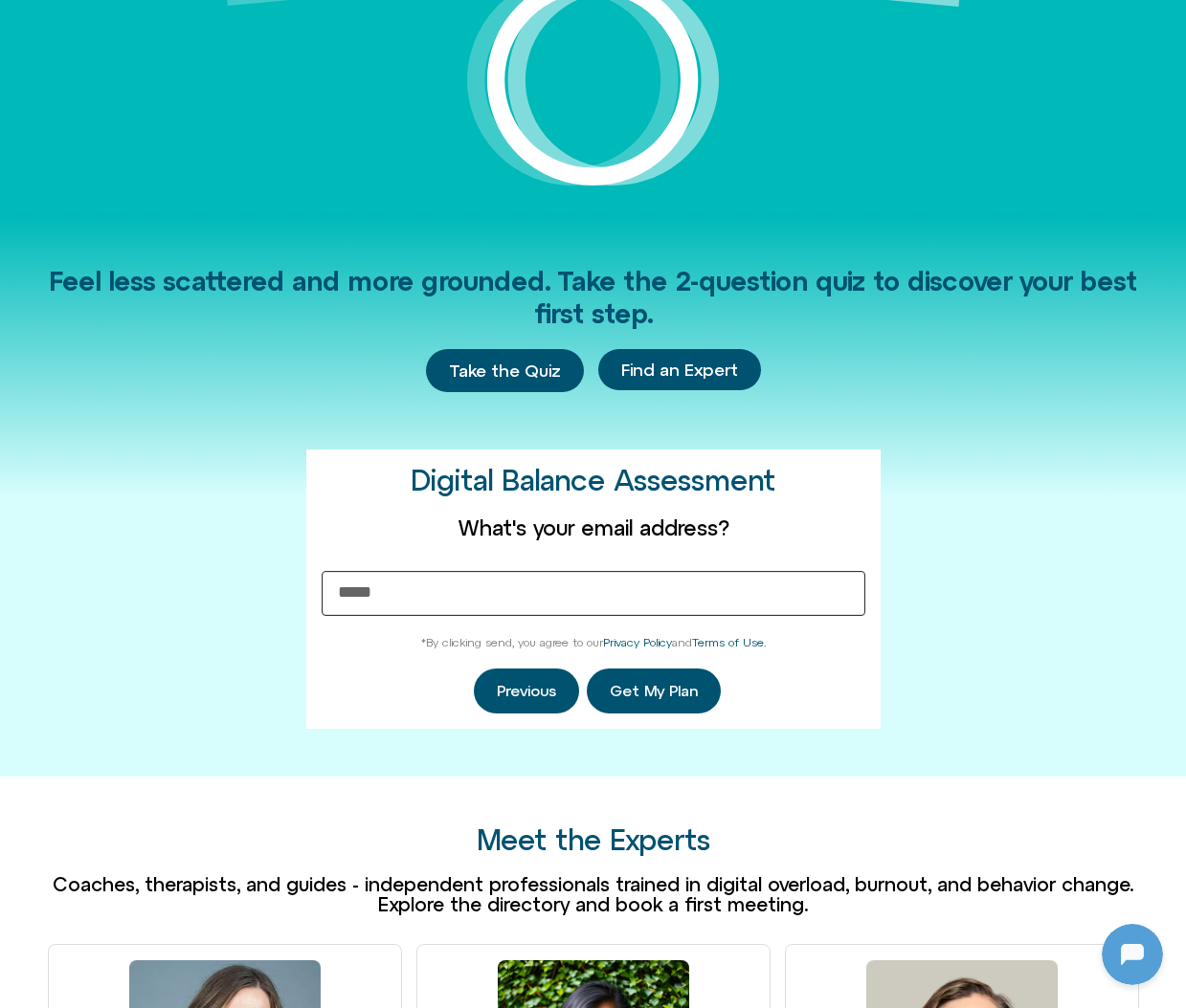
click at [653, 595] on input "What's your email address?" at bounding box center [593, 593] width 543 height 45
type input "**********"
click at [700, 694] on button "Get My Plan" at bounding box center [653, 691] width 134 height 45
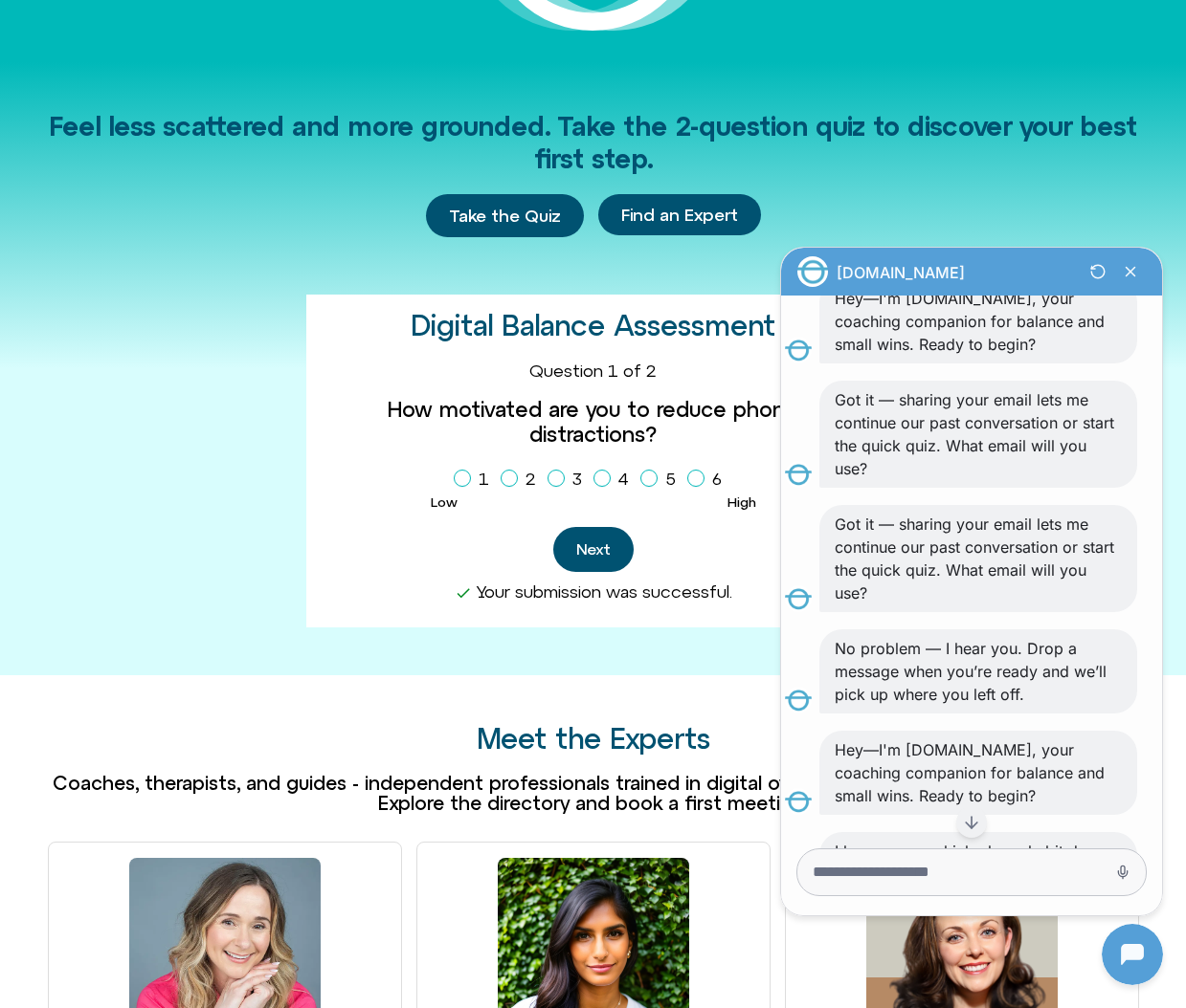
scroll to position [489, 0]
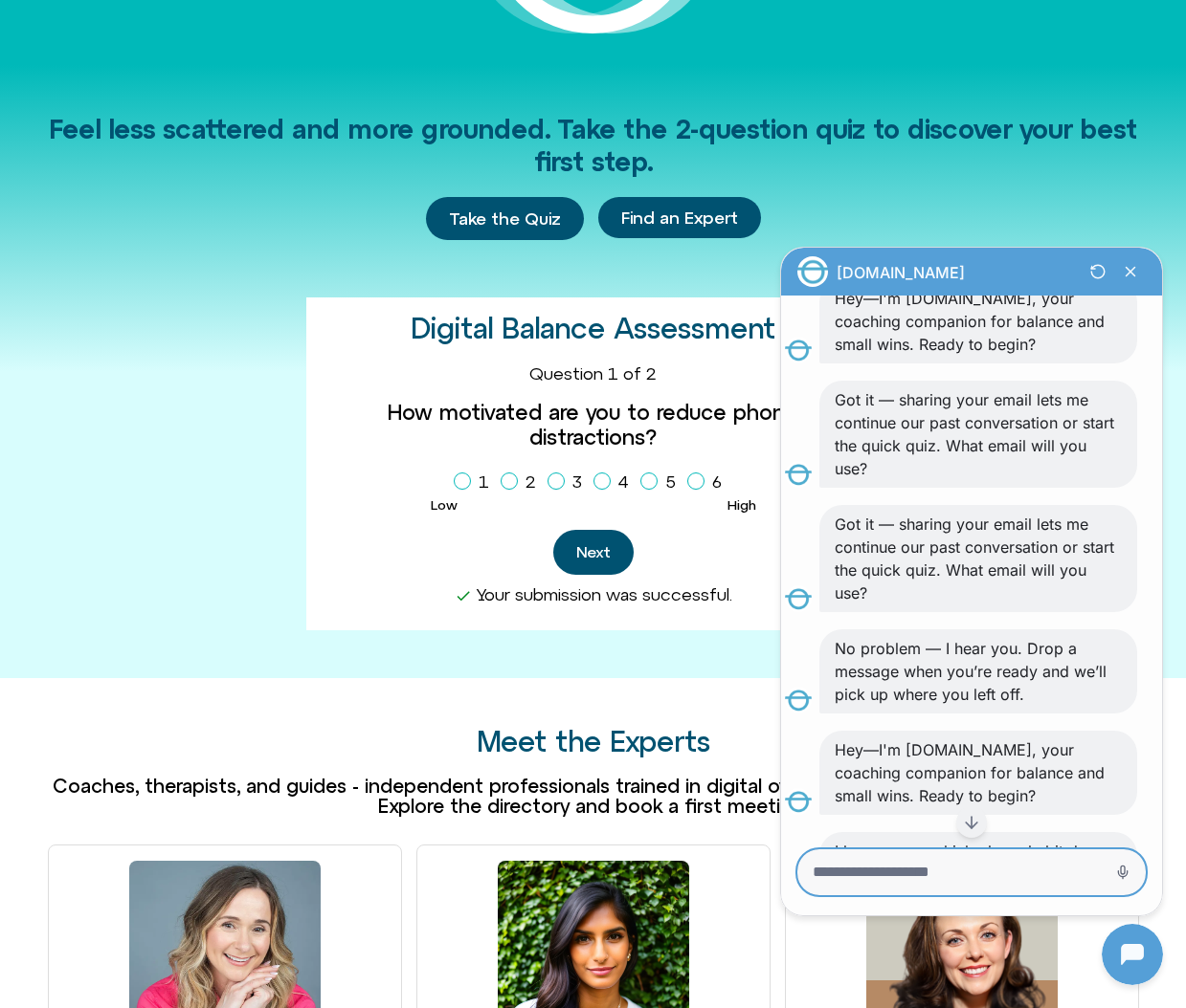
click at [962, 871] on textarea "Message Input" at bounding box center [944, 873] width 264 height 20
type textarea "***"
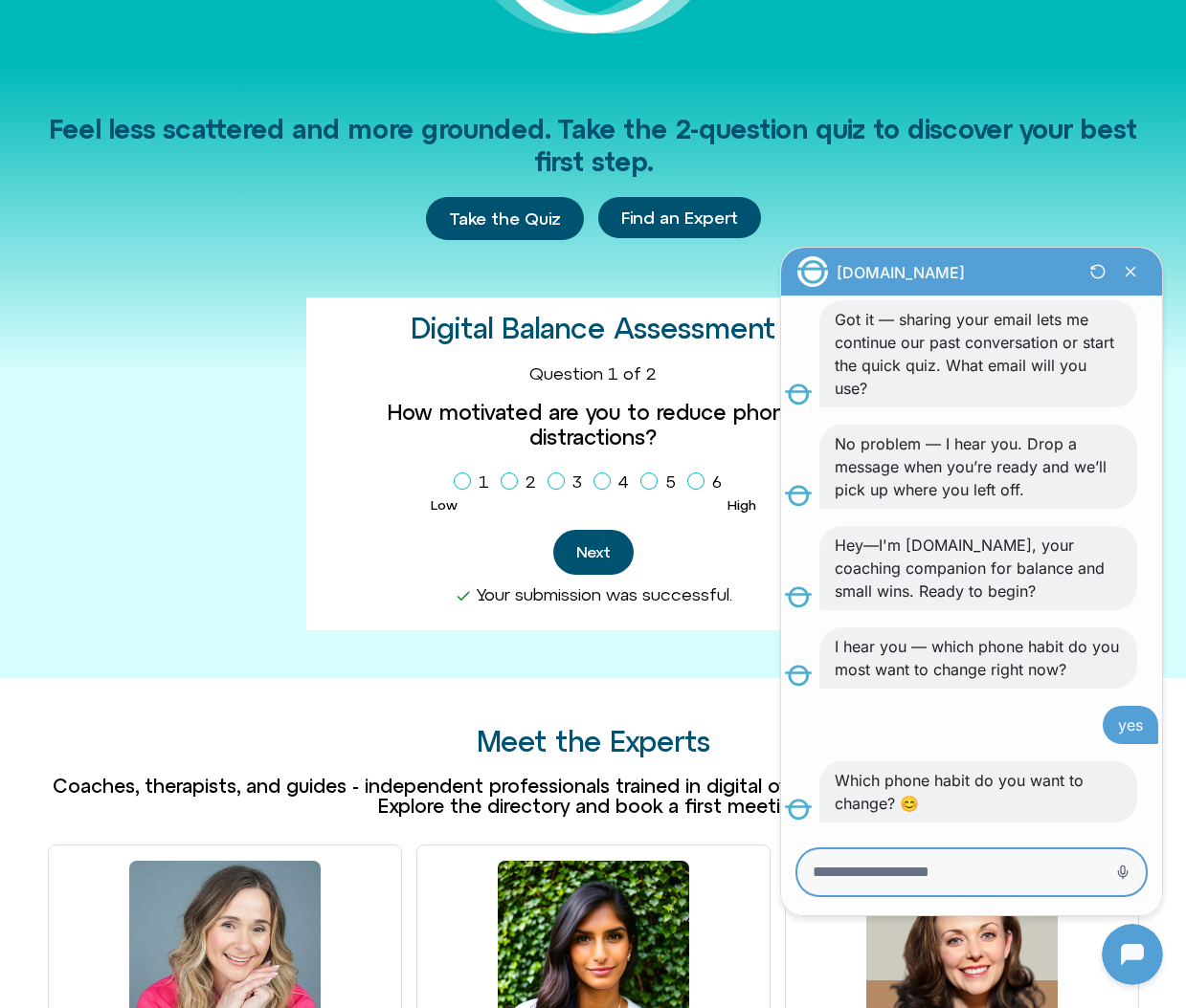
scroll to position [512, 0]
type textarea "**********"
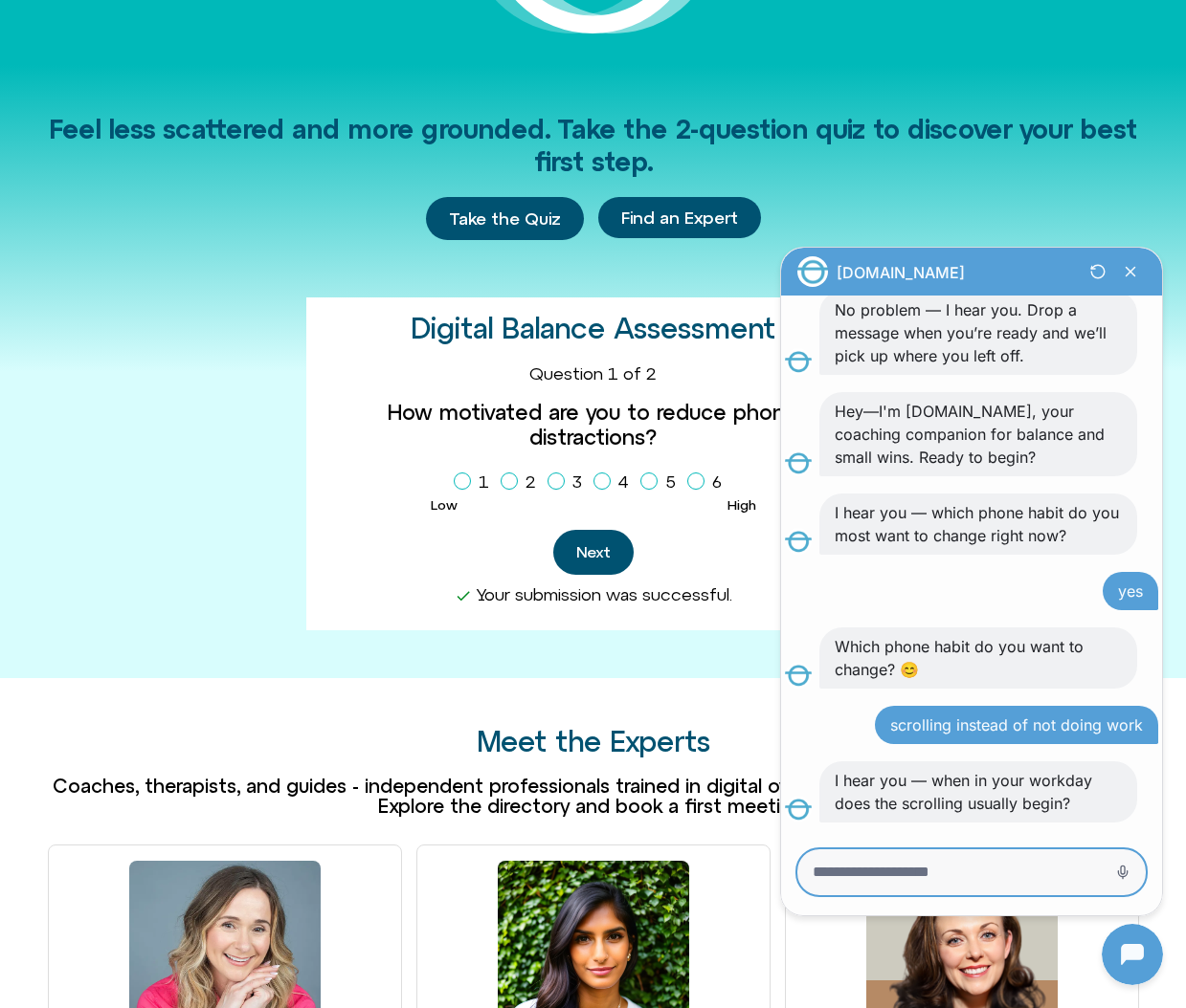
scroll to position [645, 0]
type textarea "**********"
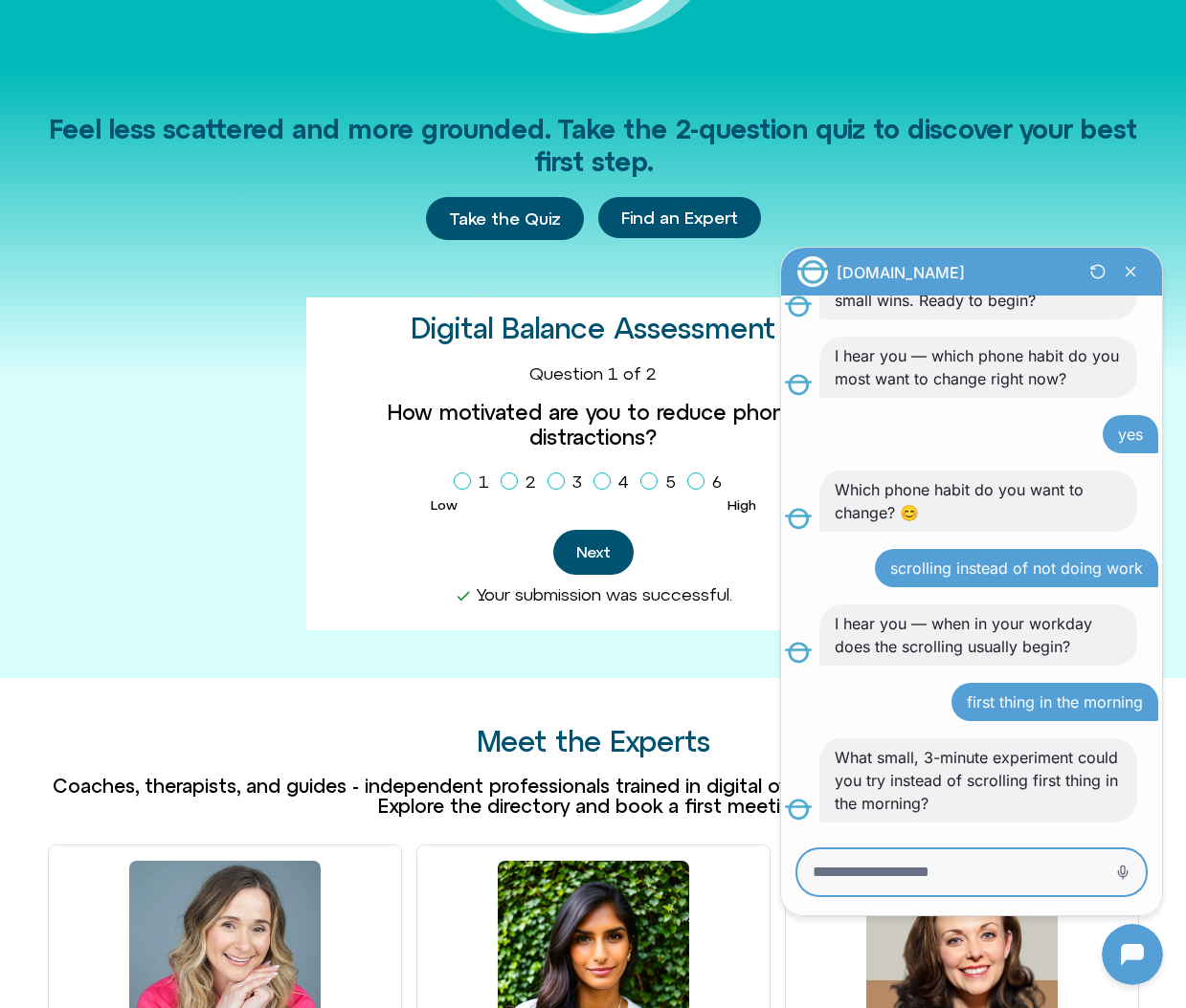
scroll to position [802, 0]
type textarea "**********"
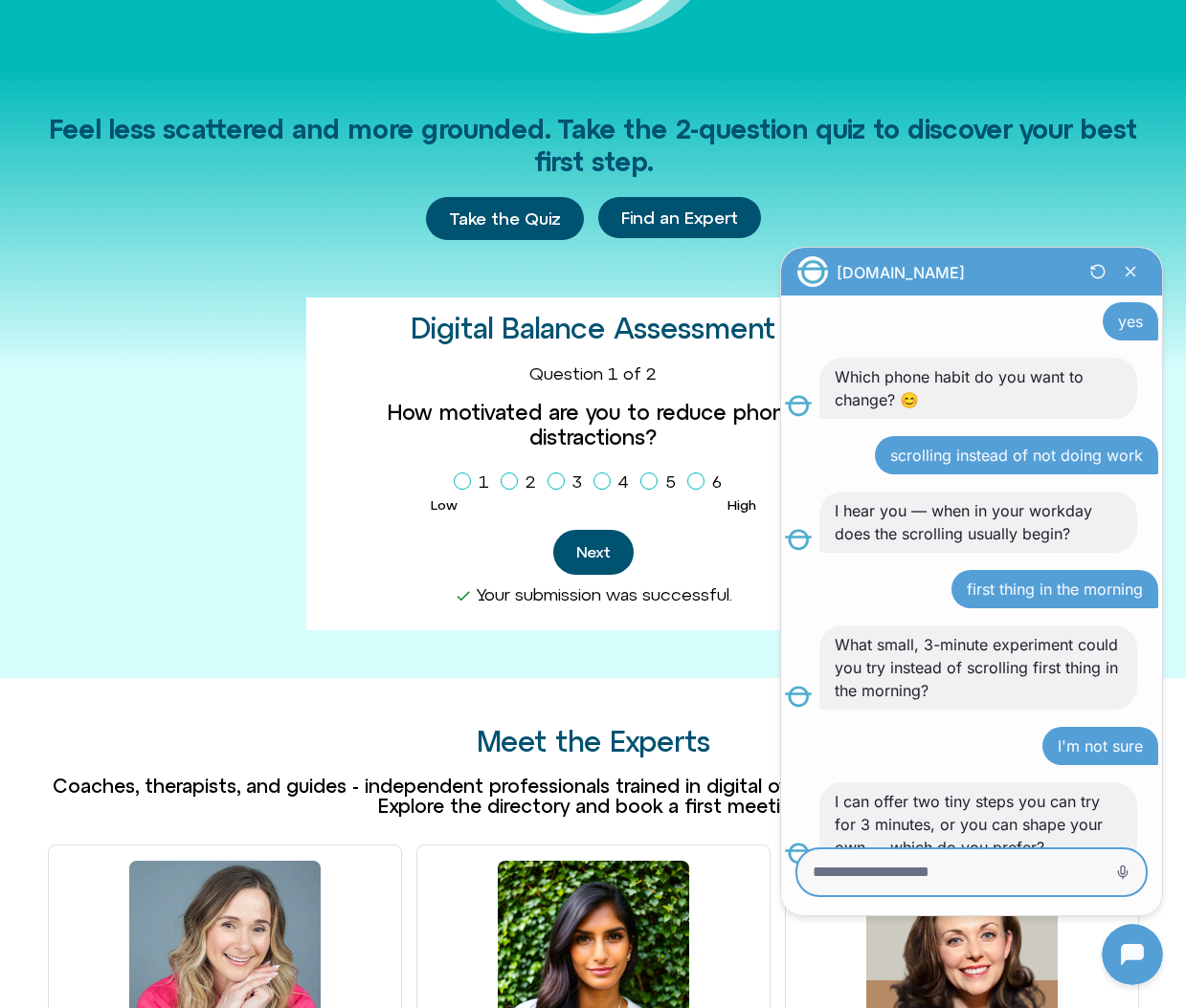
scroll to position [959, 0]
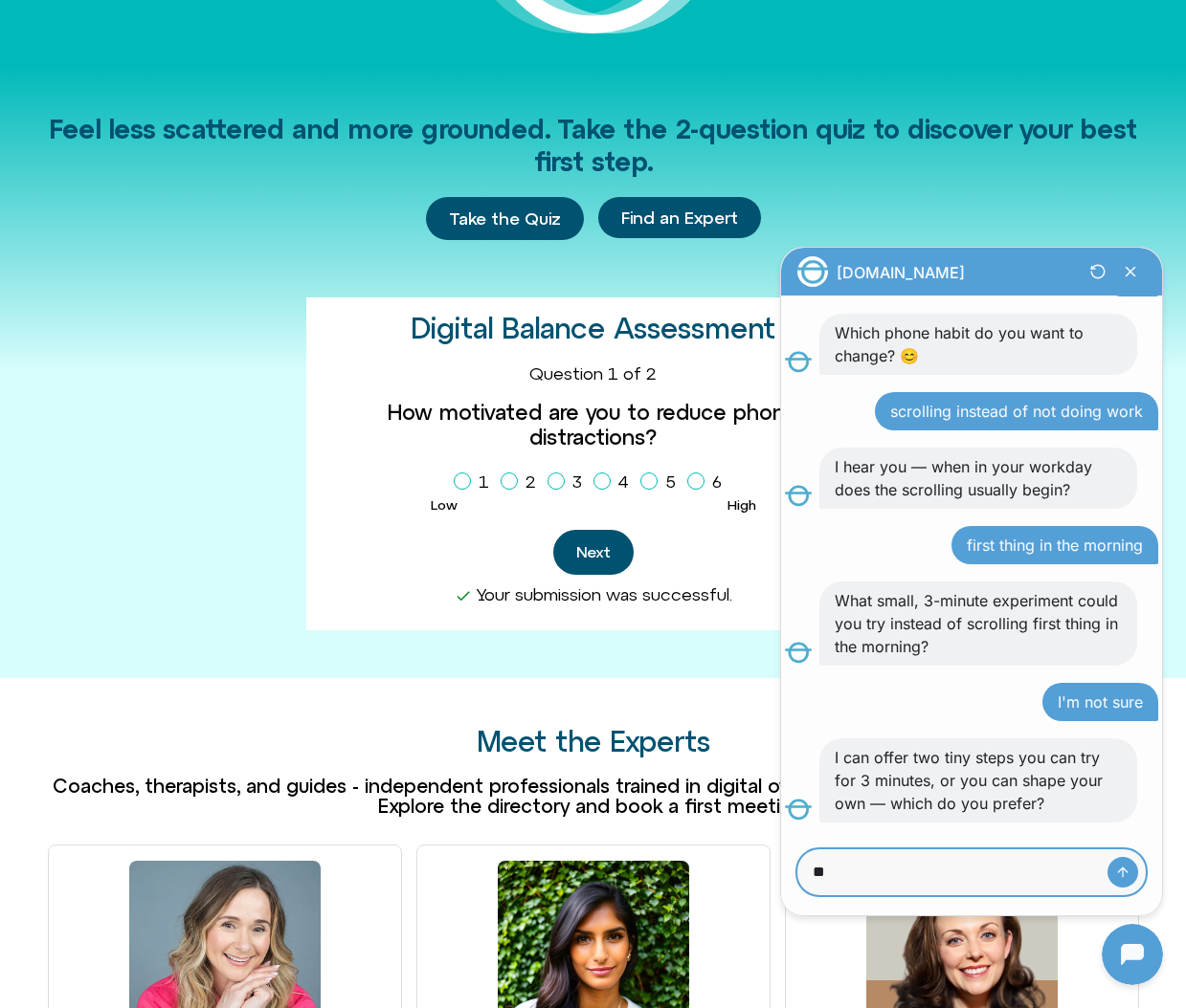
type textarea "*"
type textarea "*******"
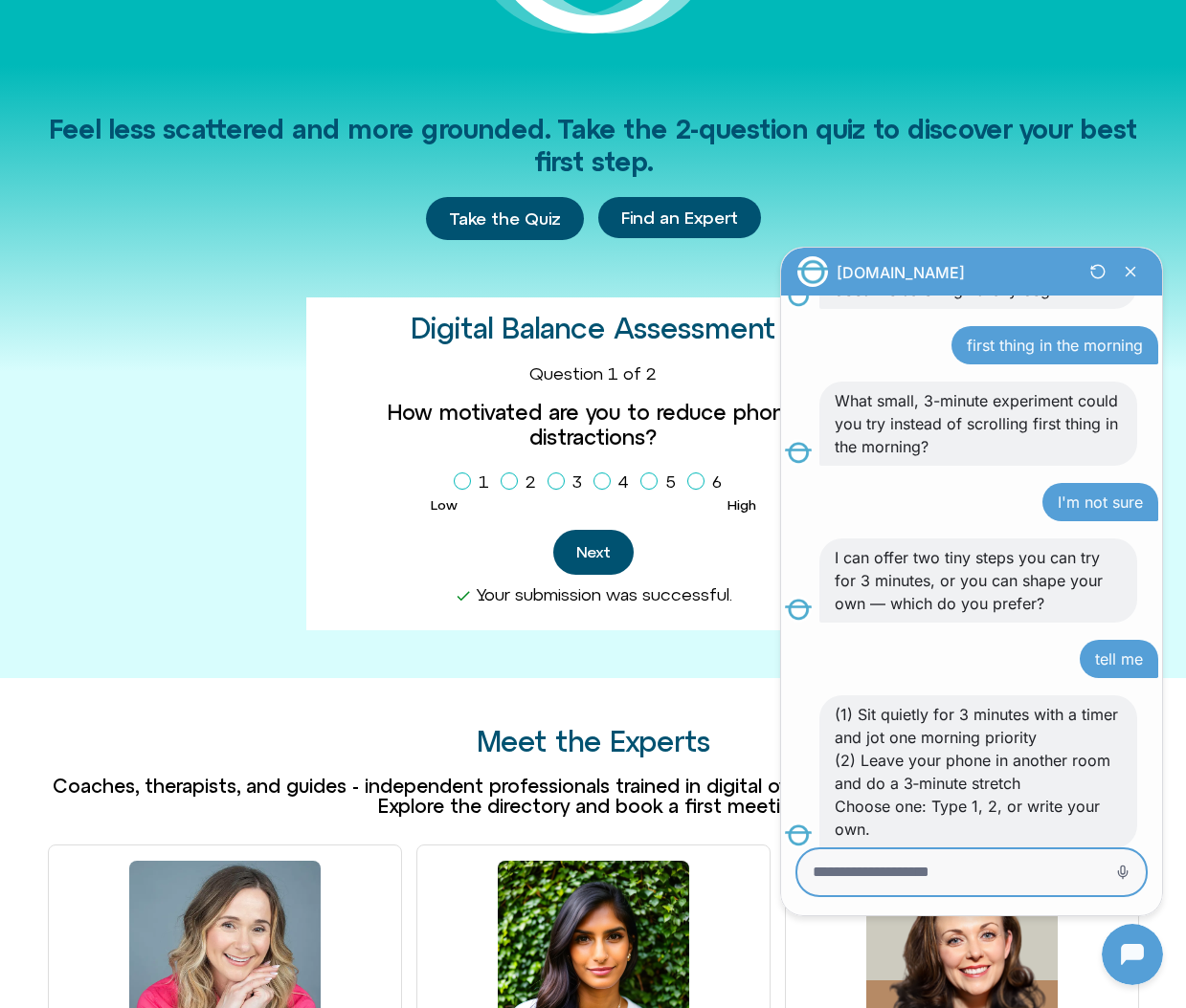
scroll to position [1185, 0]
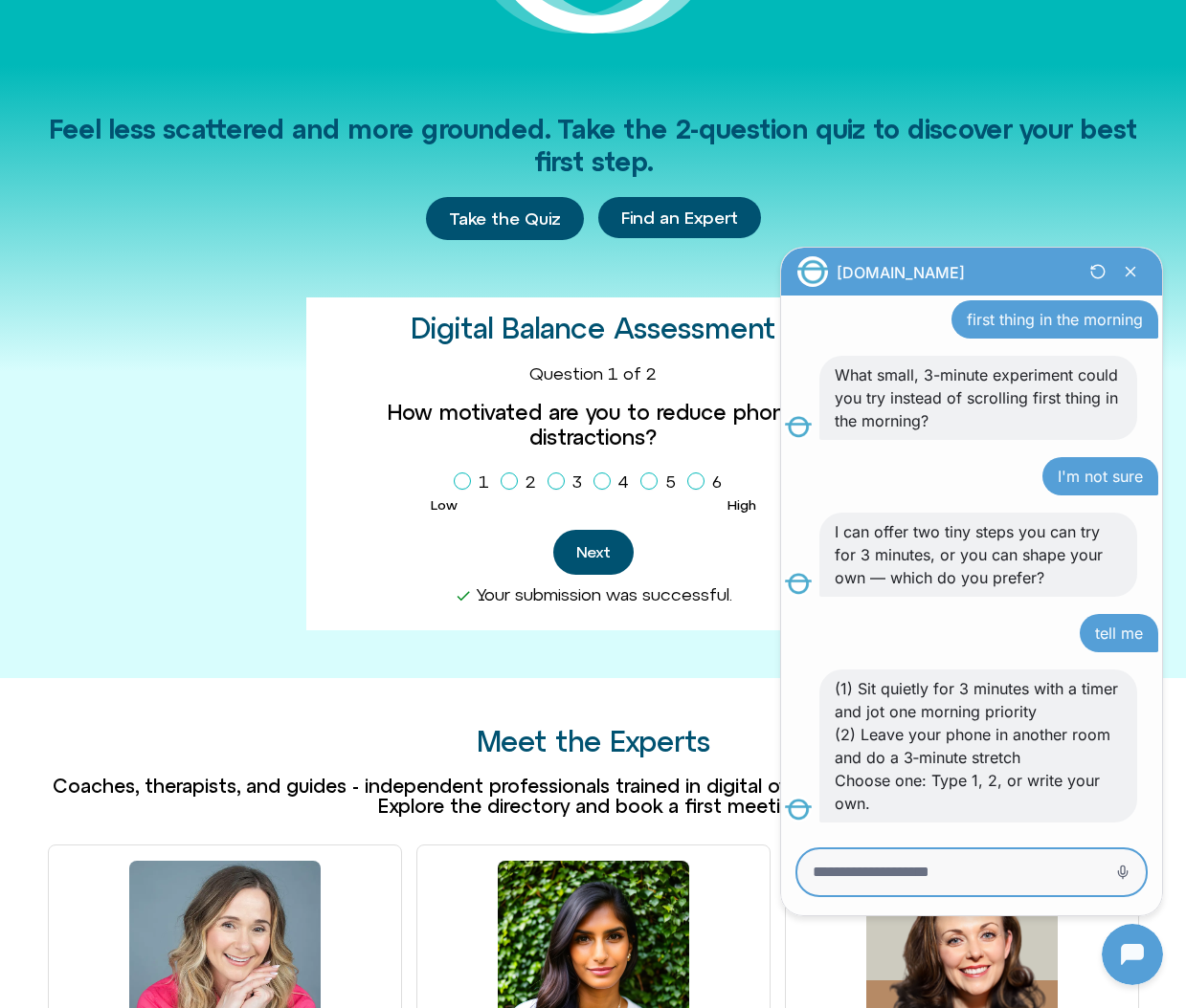
type textarea "*"
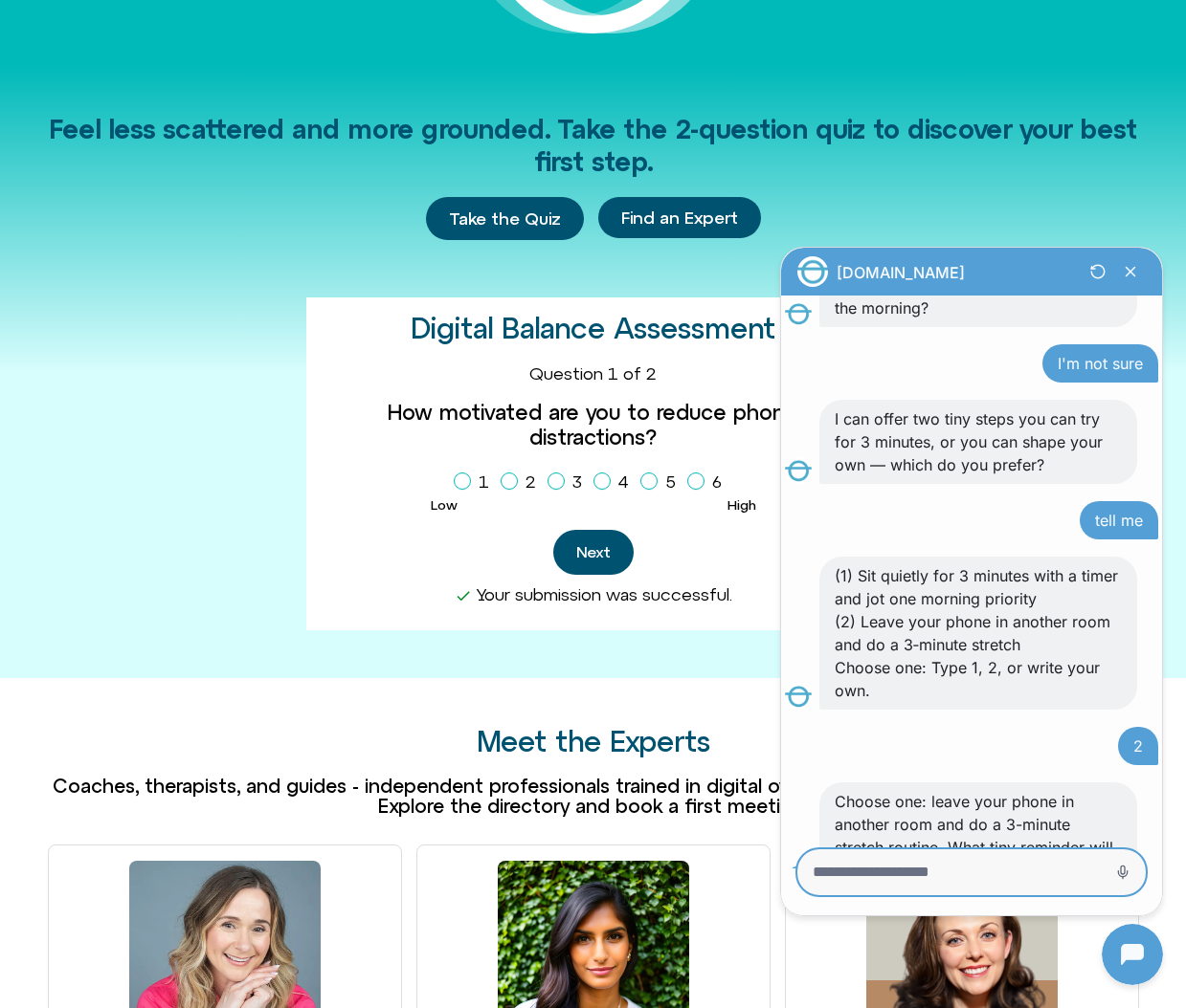
scroll to position [1365, 0]
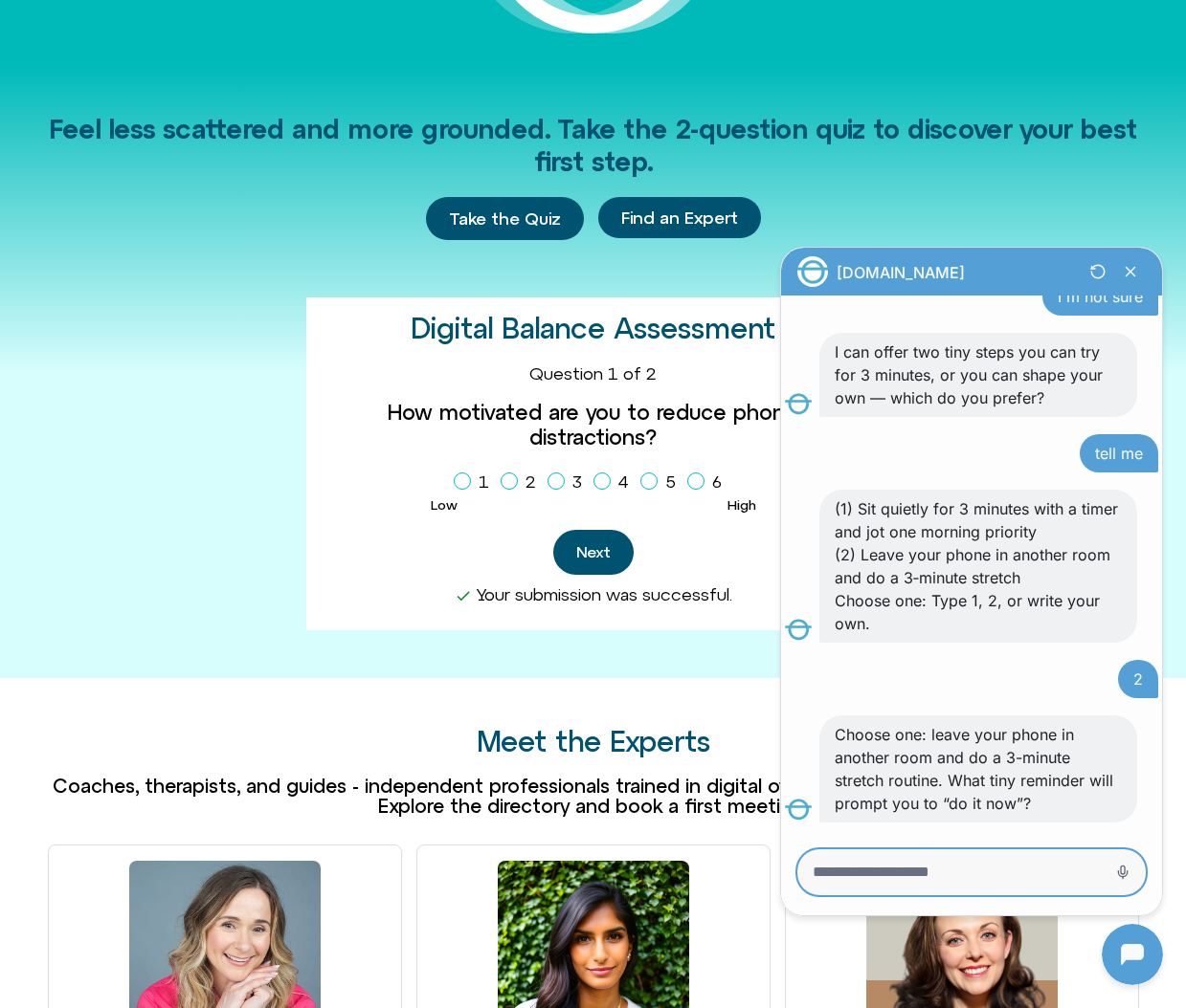
type textarea "*"
type textarea "**********"
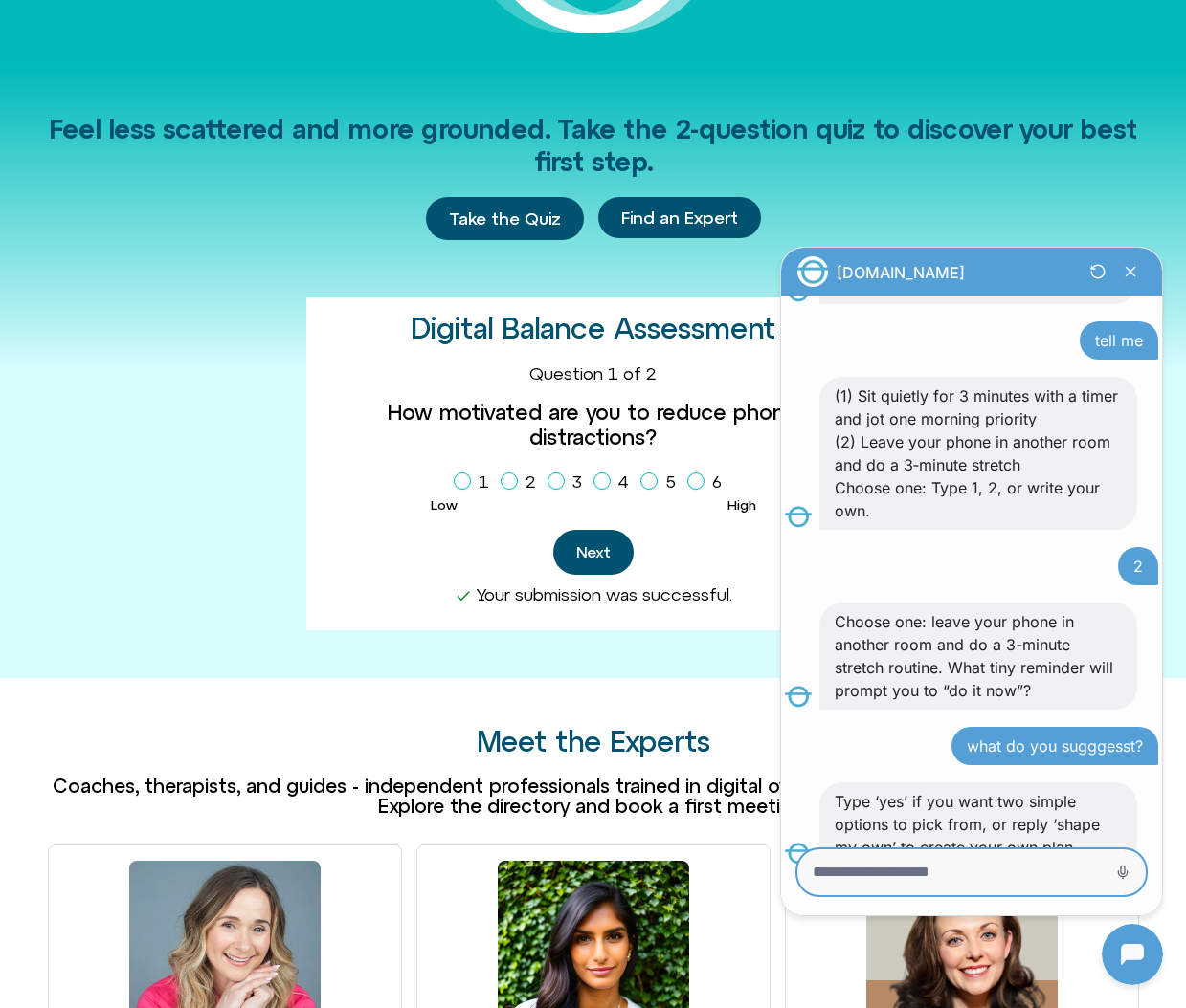
scroll to position [1522, 0]
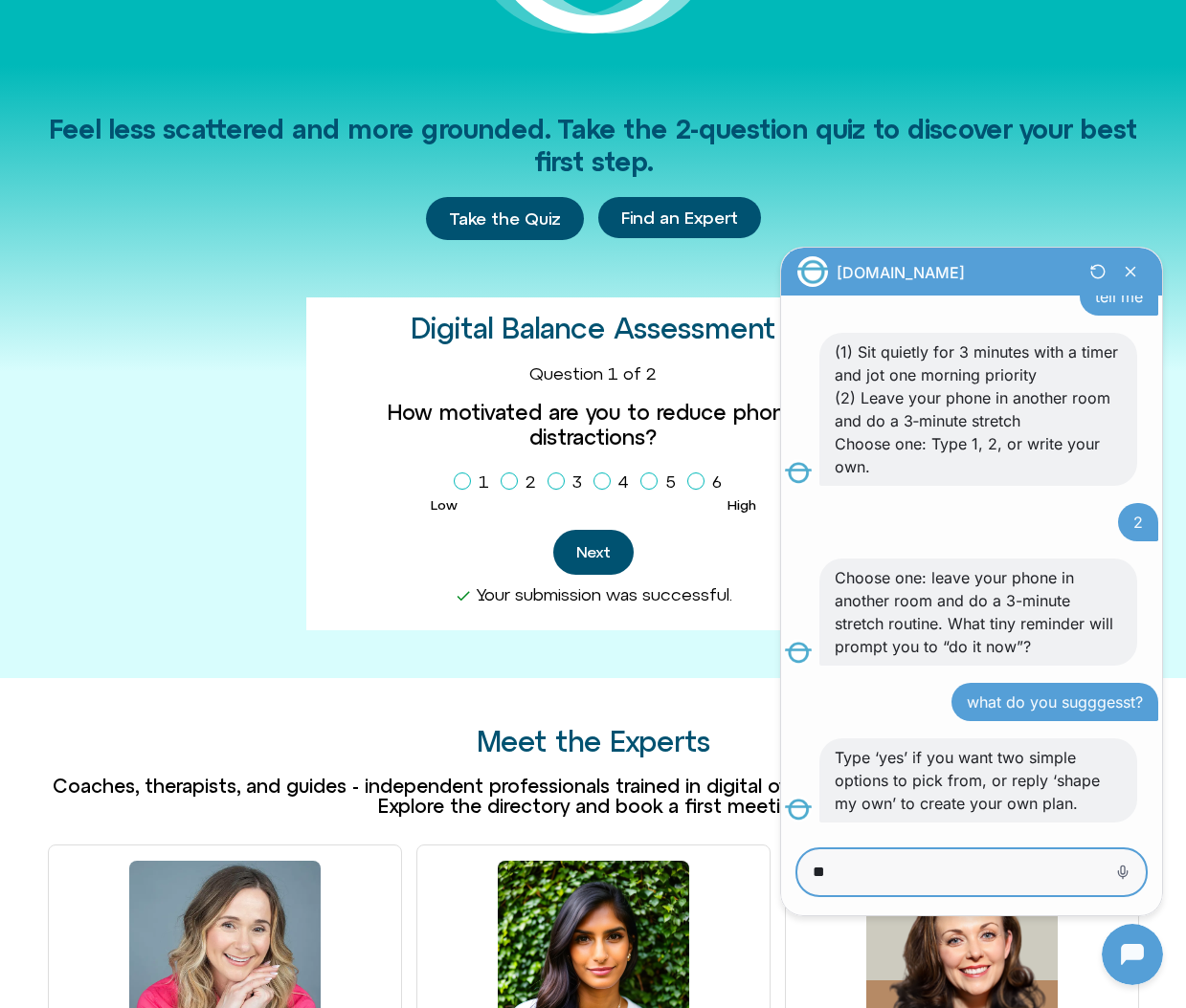
type textarea "***"
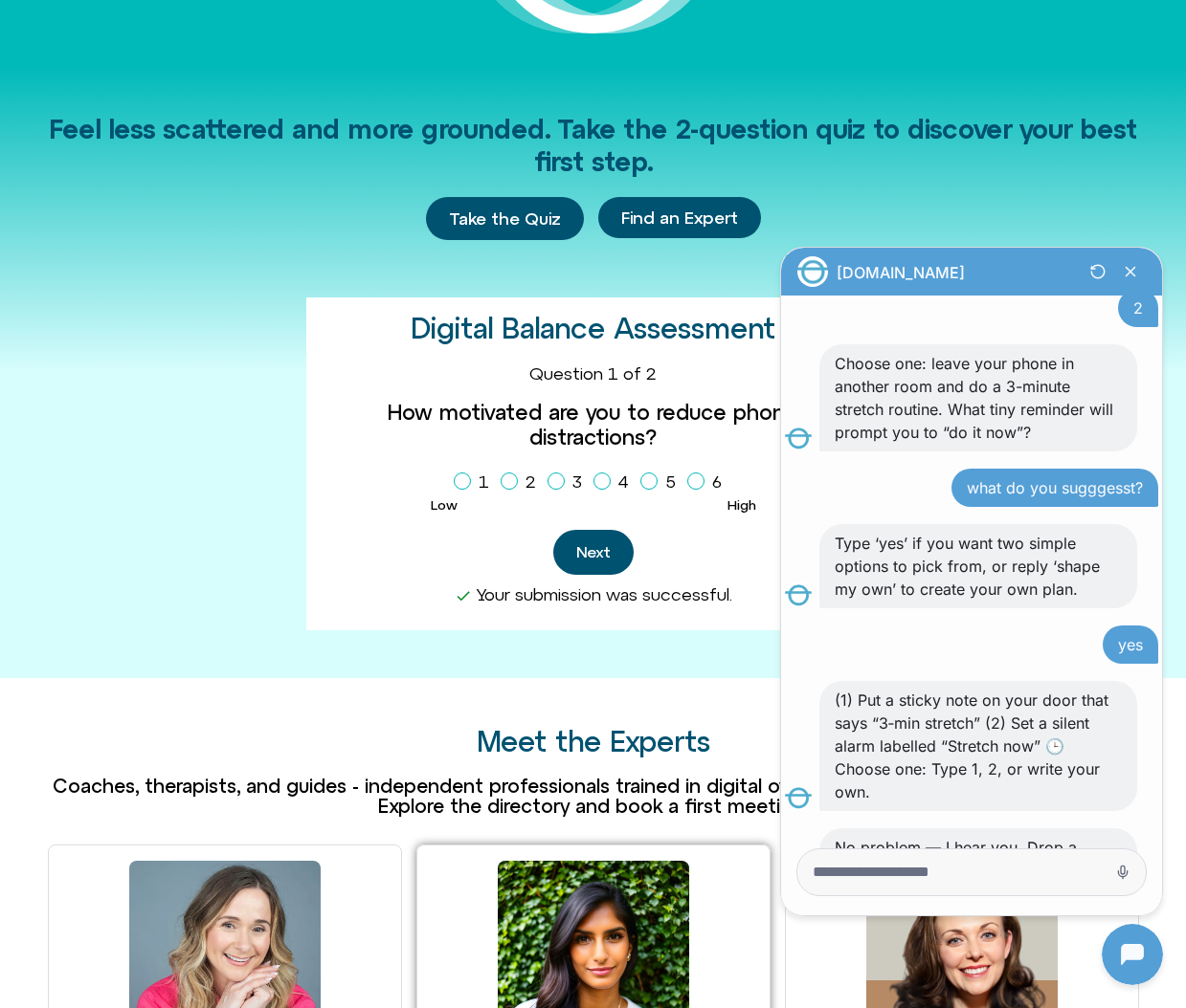
scroll to position [1826, 0]
